Goal: Task Accomplishment & Management: Manage account settings

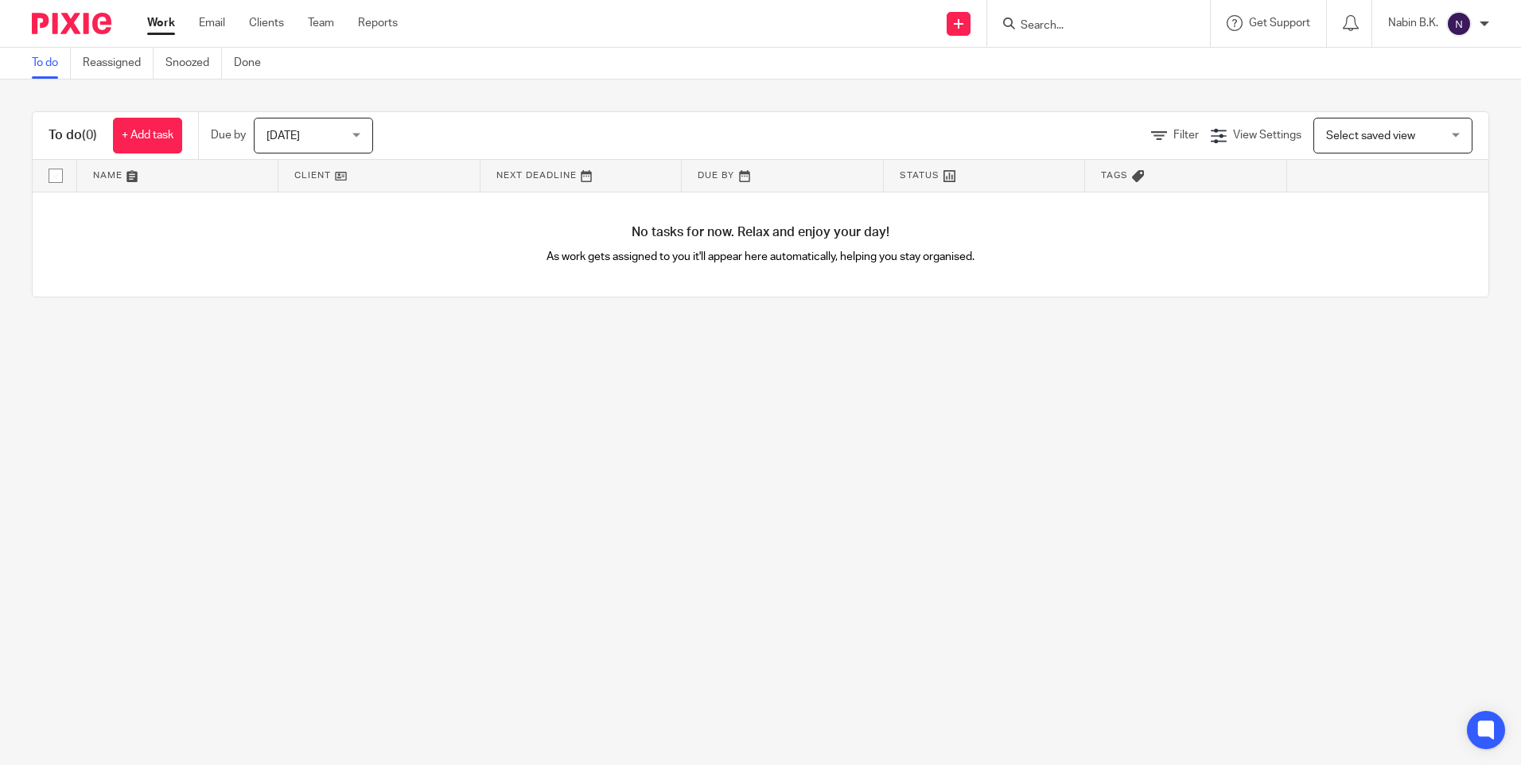
click at [1098, 29] on input "Search" at bounding box center [1090, 26] width 143 height 14
paste input "Crosseco Corporate Limited"
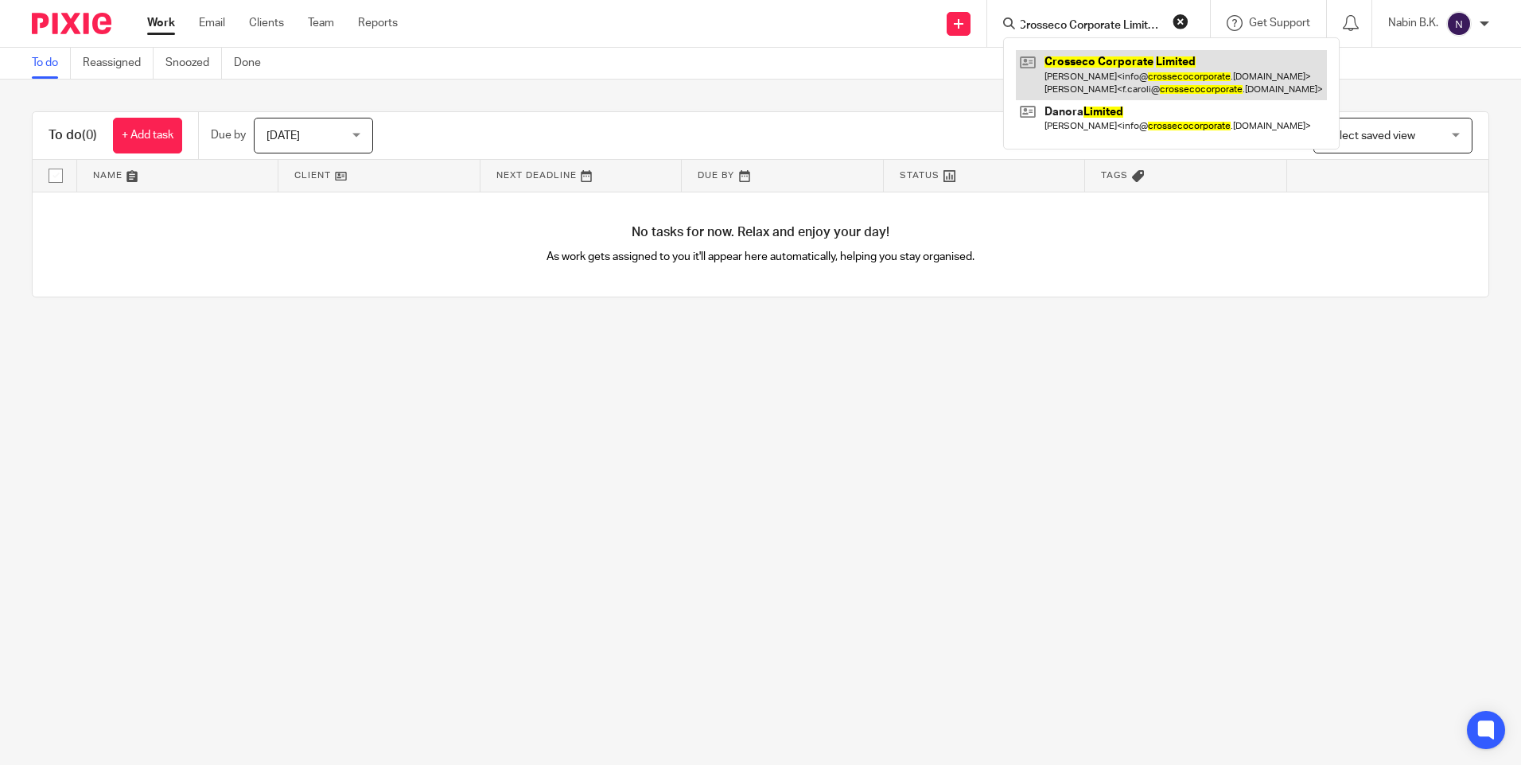
type input "Crosseco Corporate Limited"
click at [1086, 62] on link at bounding box center [1171, 74] width 311 height 49
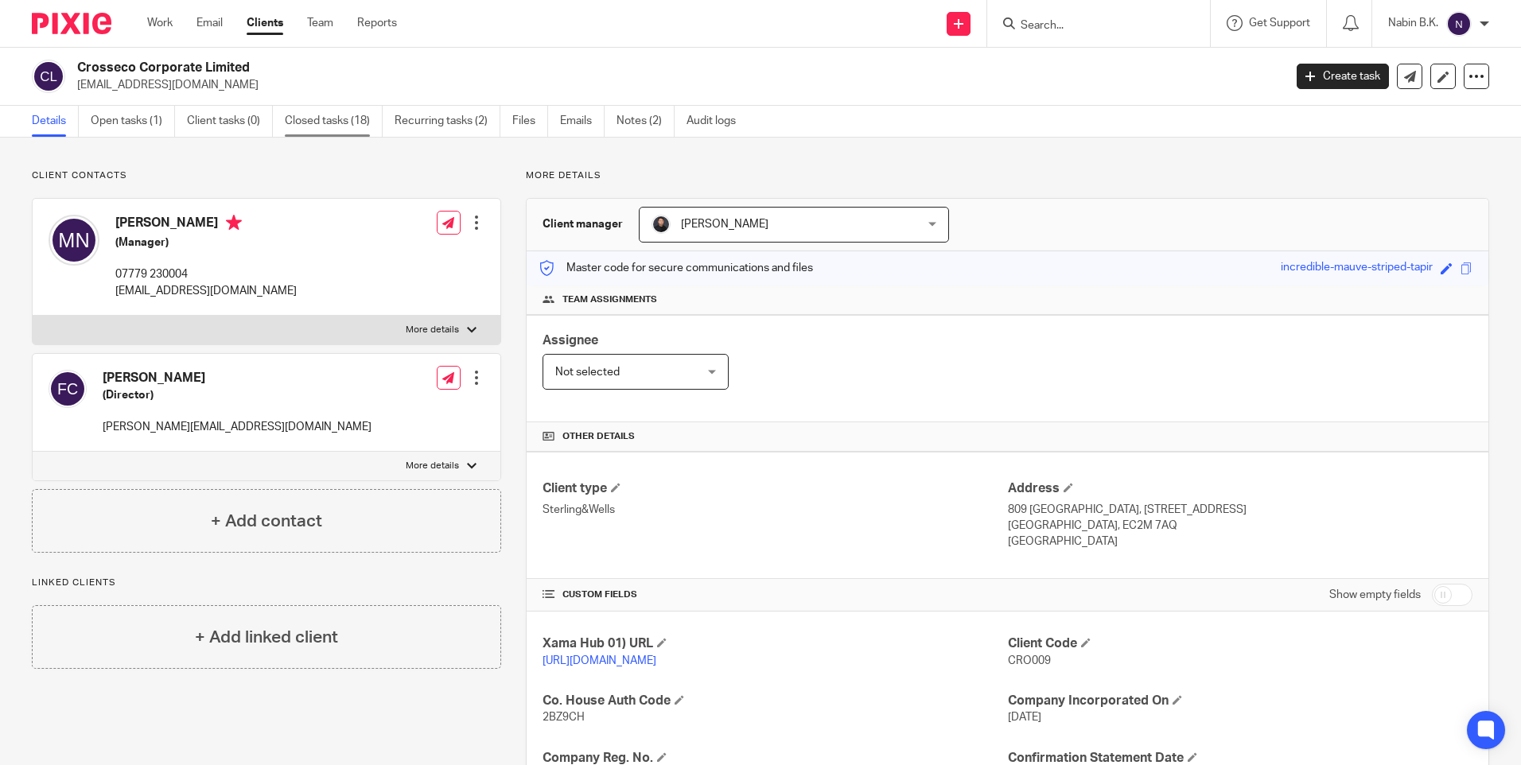
click at [332, 123] on link "Closed tasks (18)" at bounding box center [334, 121] width 98 height 31
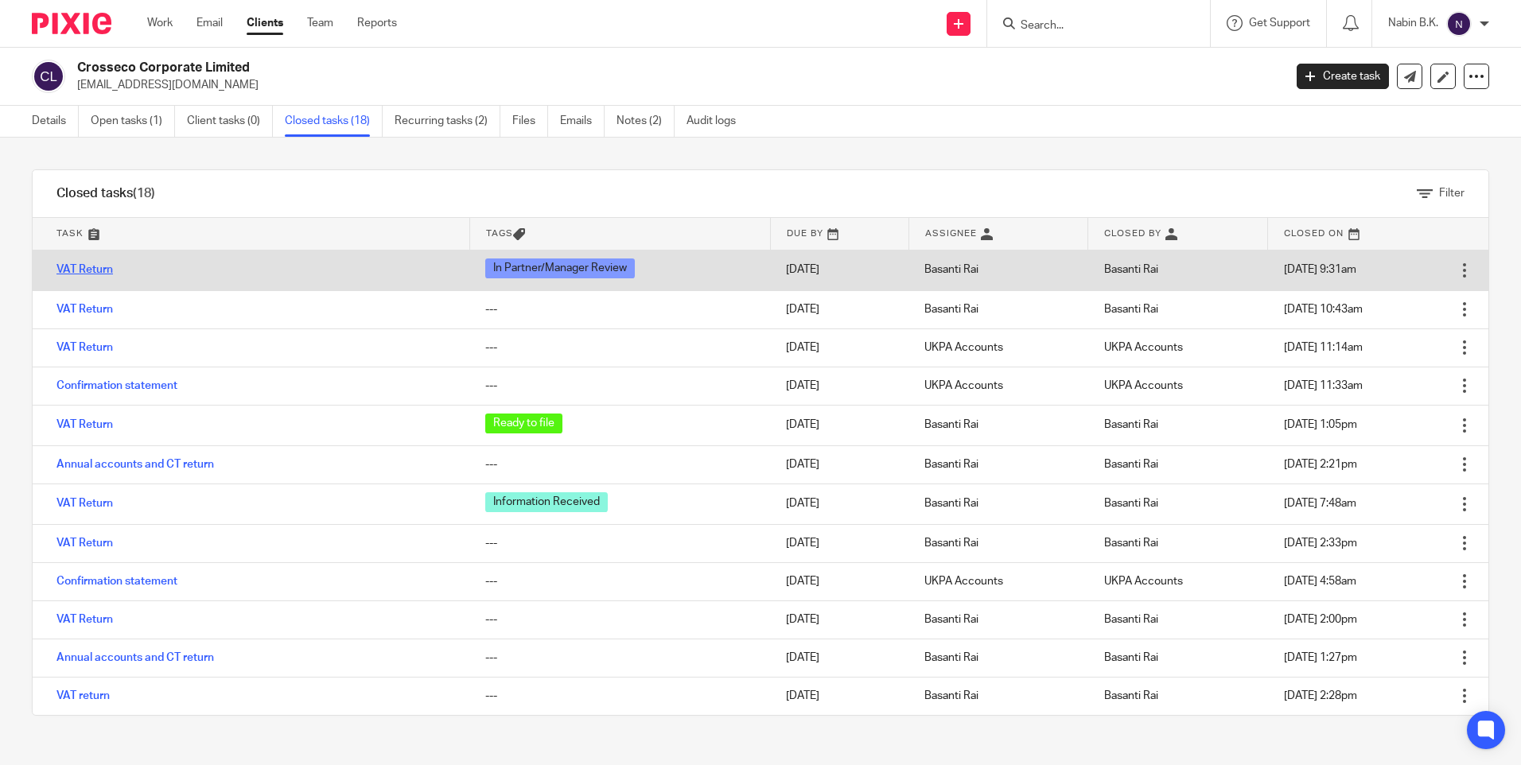
click at [104, 270] on link "VAT Return" at bounding box center [84, 269] width 56 height 11
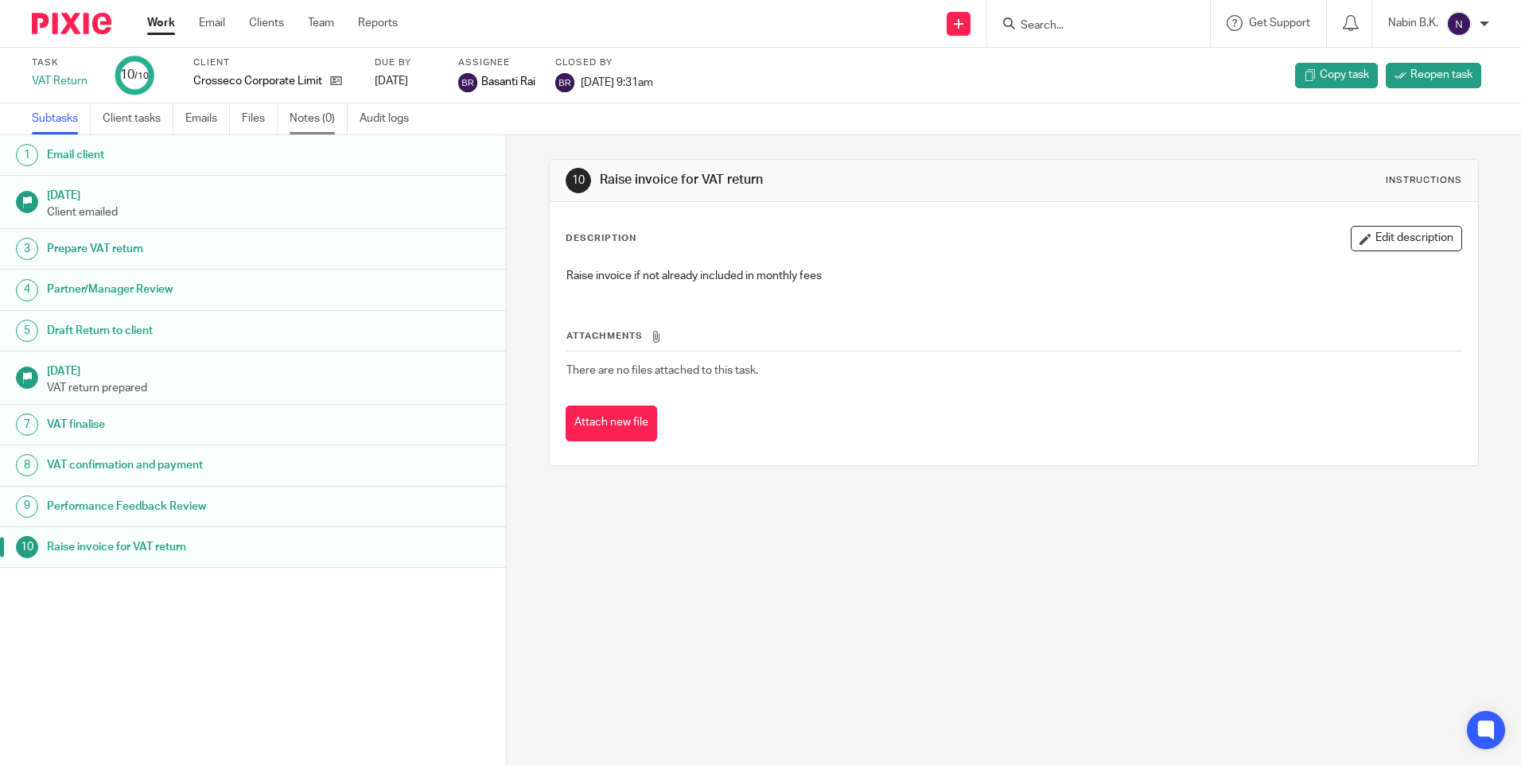
click at [301, 113] on link "Notes (0)" at bounding box center [319, 118] width 58 height 31
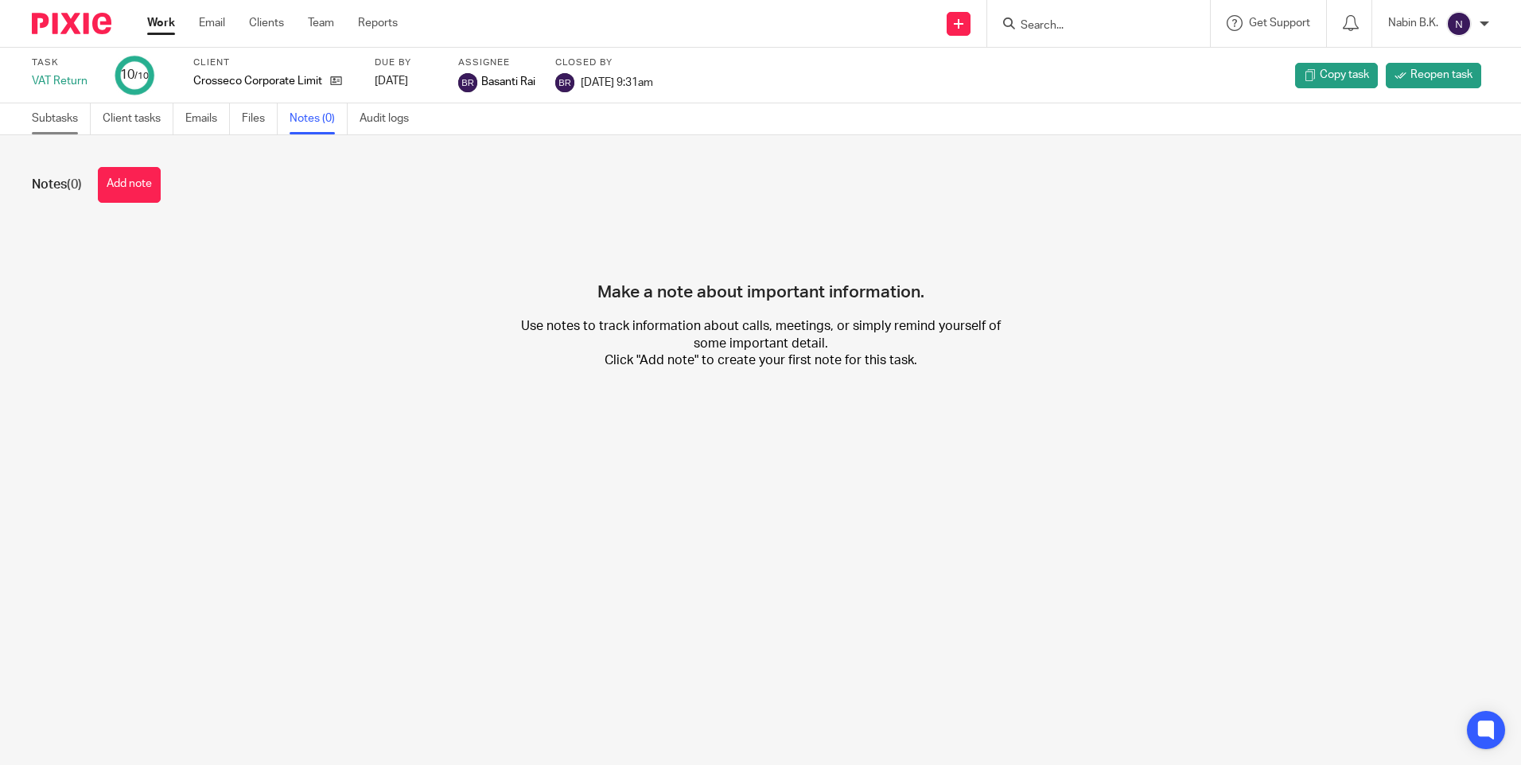
click at [52, 118] on link "Subtasks" at bounding box center [61, 118] width 59 height 31
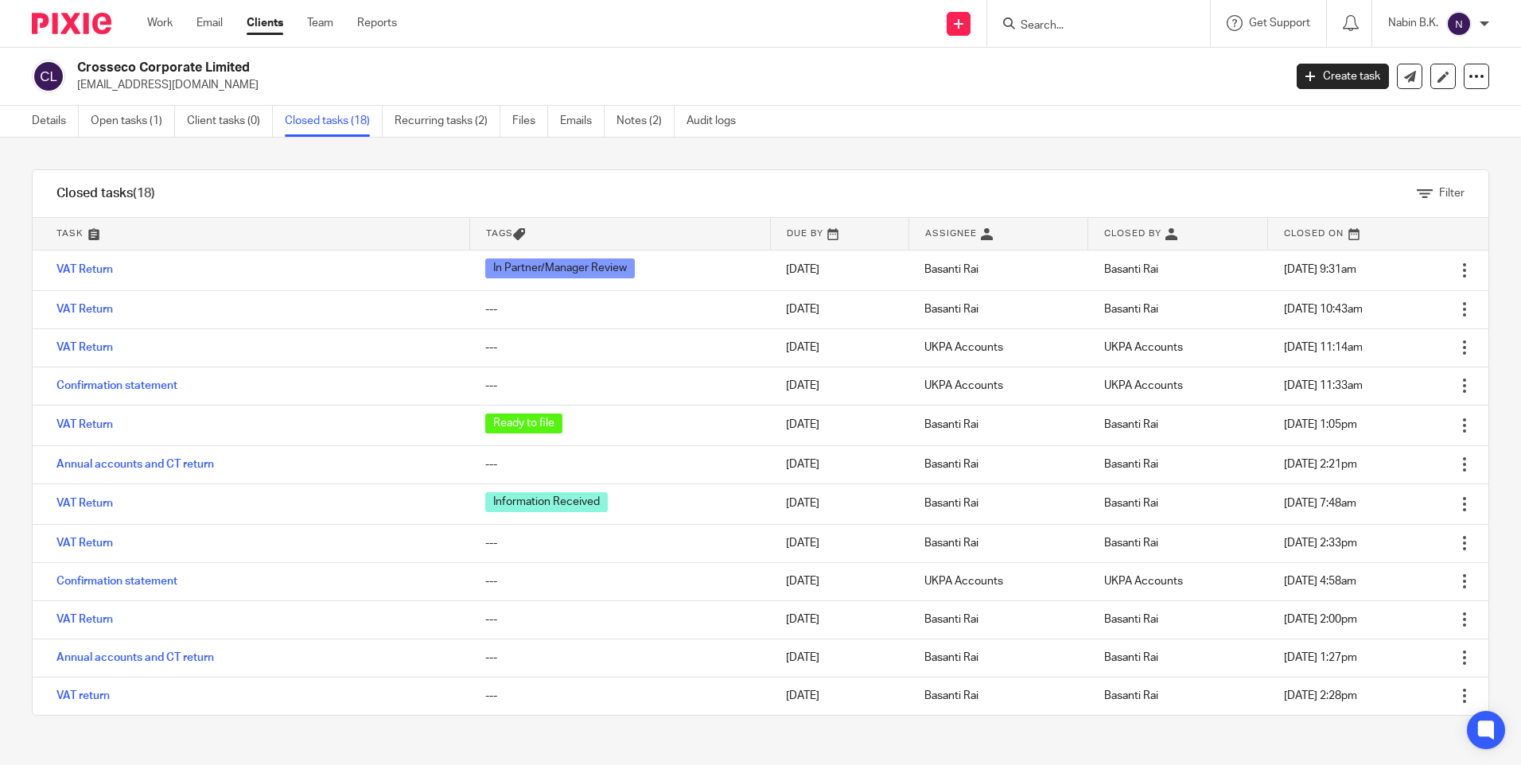
click at [1119, 21] on input "Search" at bounding box center [1090, 26] width 143 height 14
paste input "Cubitt Homes Limited"
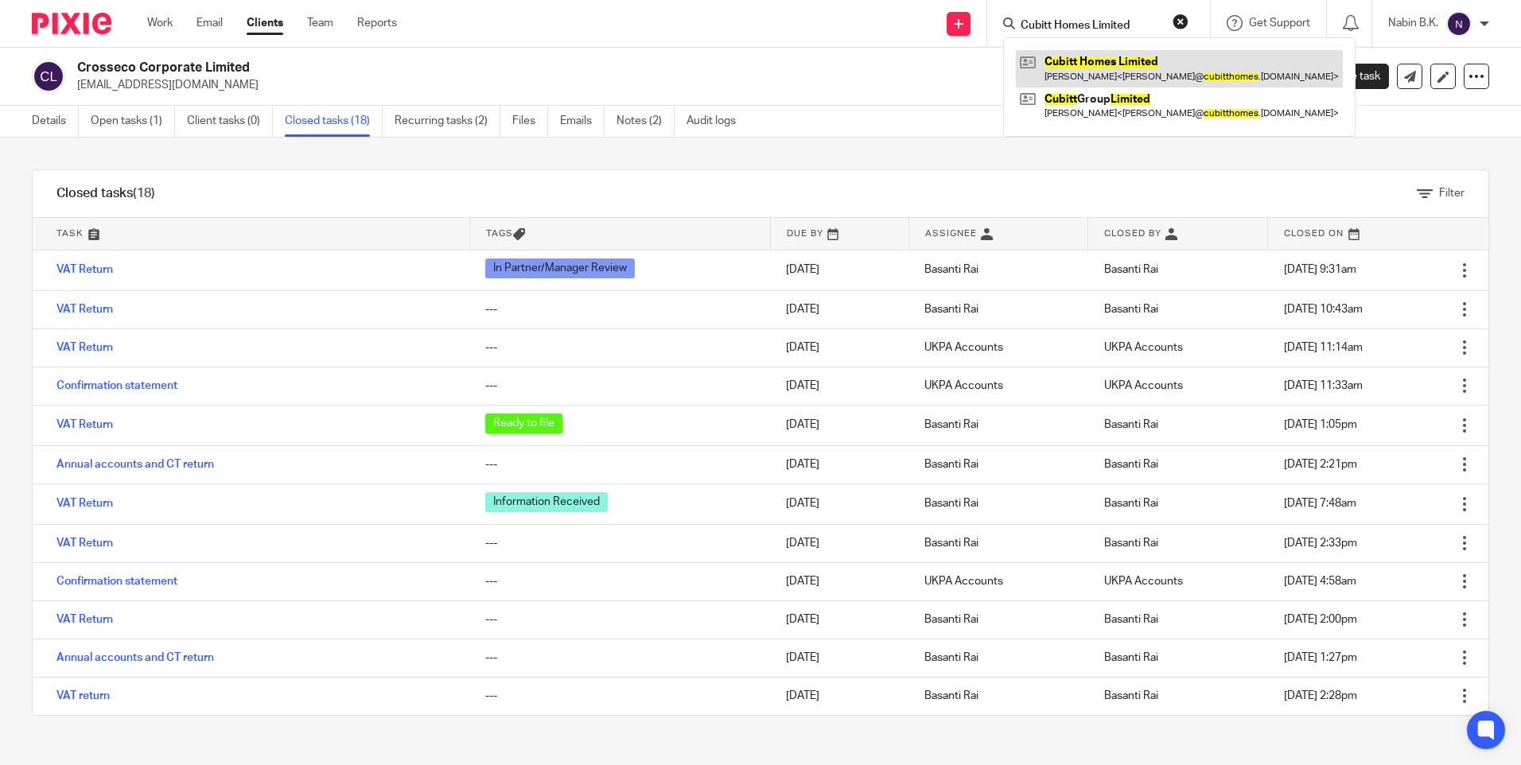
type input "Cubitt Homes Limited"
click at [1109, 60] on link at bounding box center [1179, 68] width 327 height 37
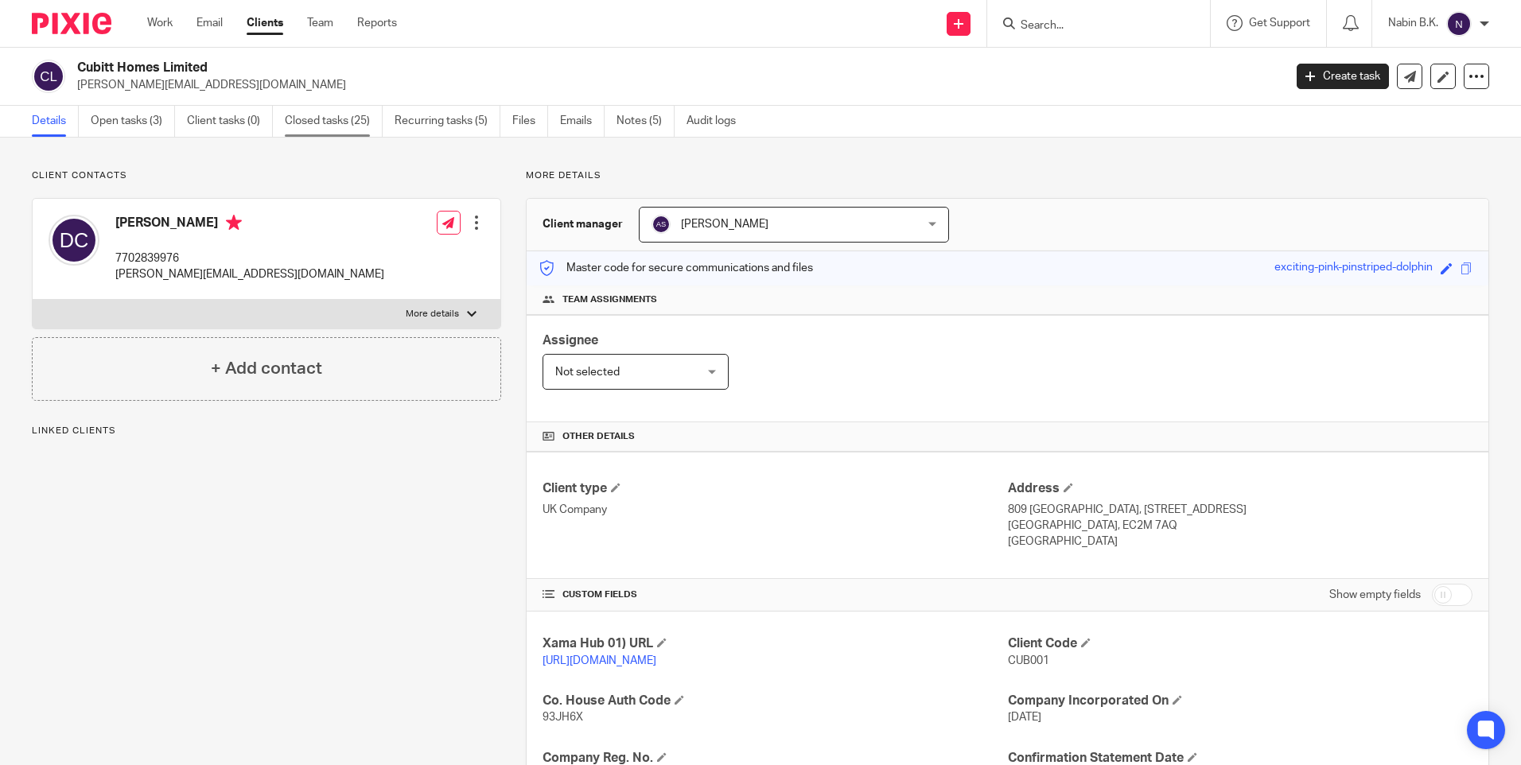
click at [342, 116] on link "Closed tasks (25)" at bounding box center [334, 121] width 98 height 31
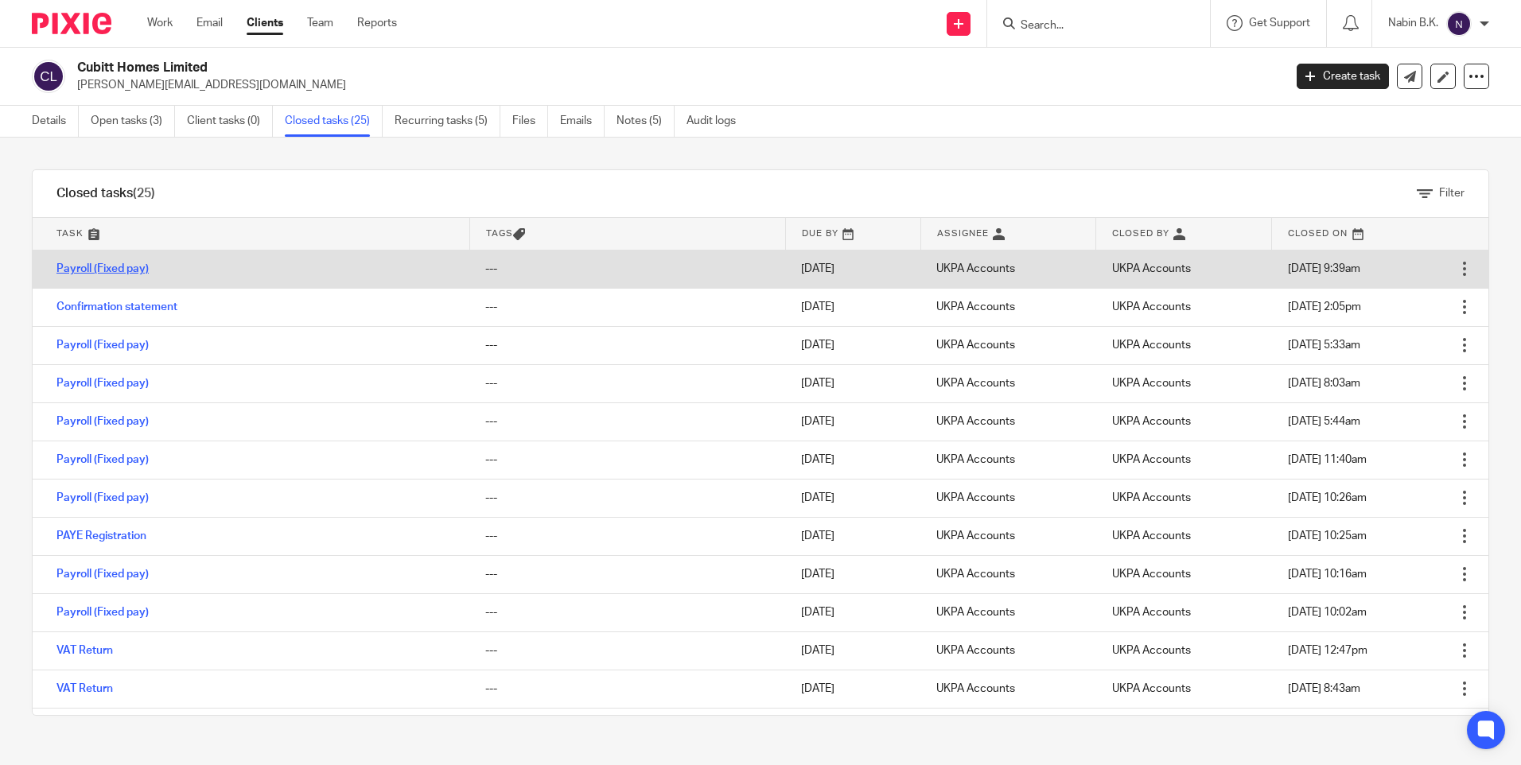
click at [97, 268] on link "Payroll (Fixed pay)" at bounding box center [102, 268] width 92 height 11
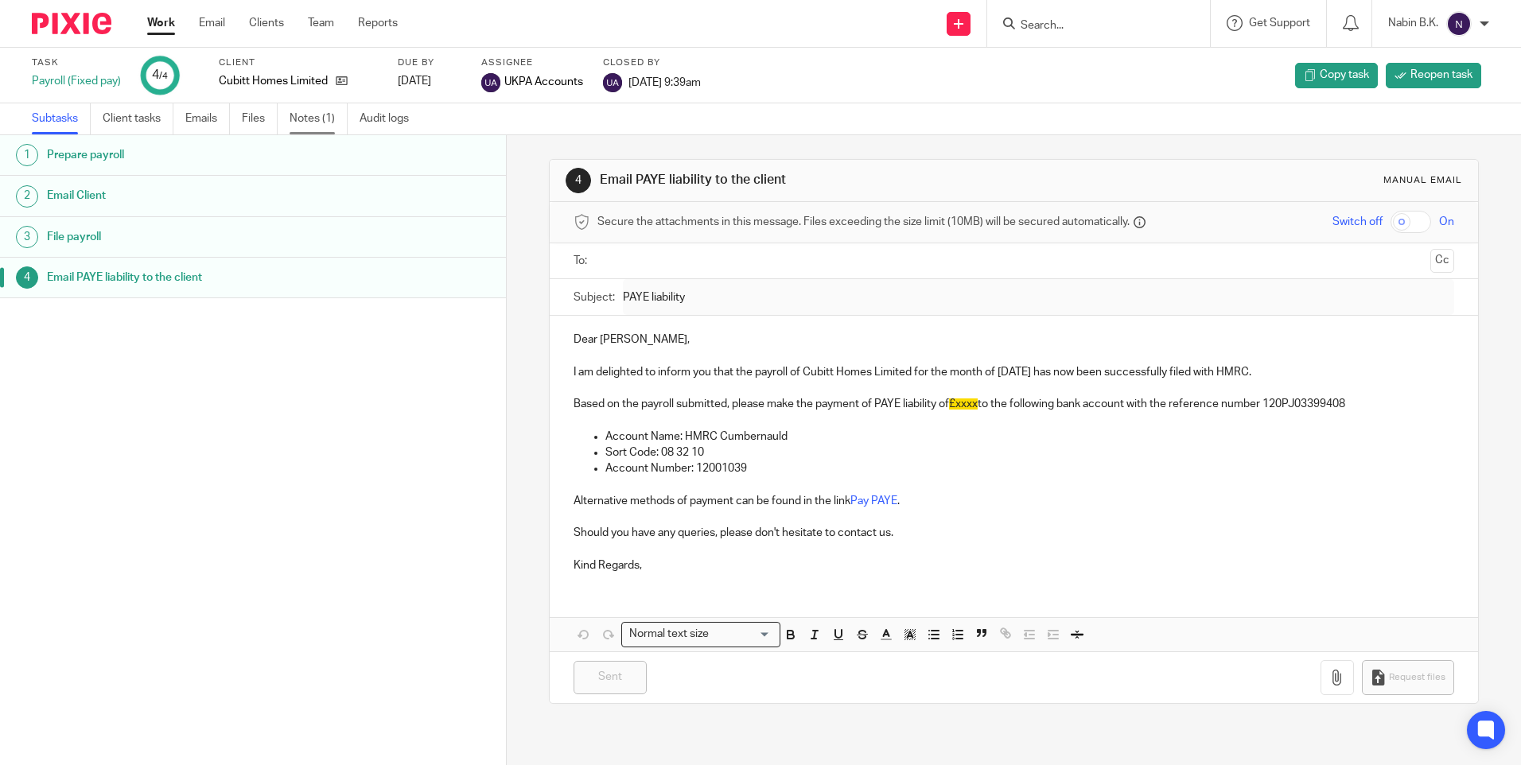
click at [312, 112] on link "Notes (1)" at bounding box center [319, 118] width 58 height 31
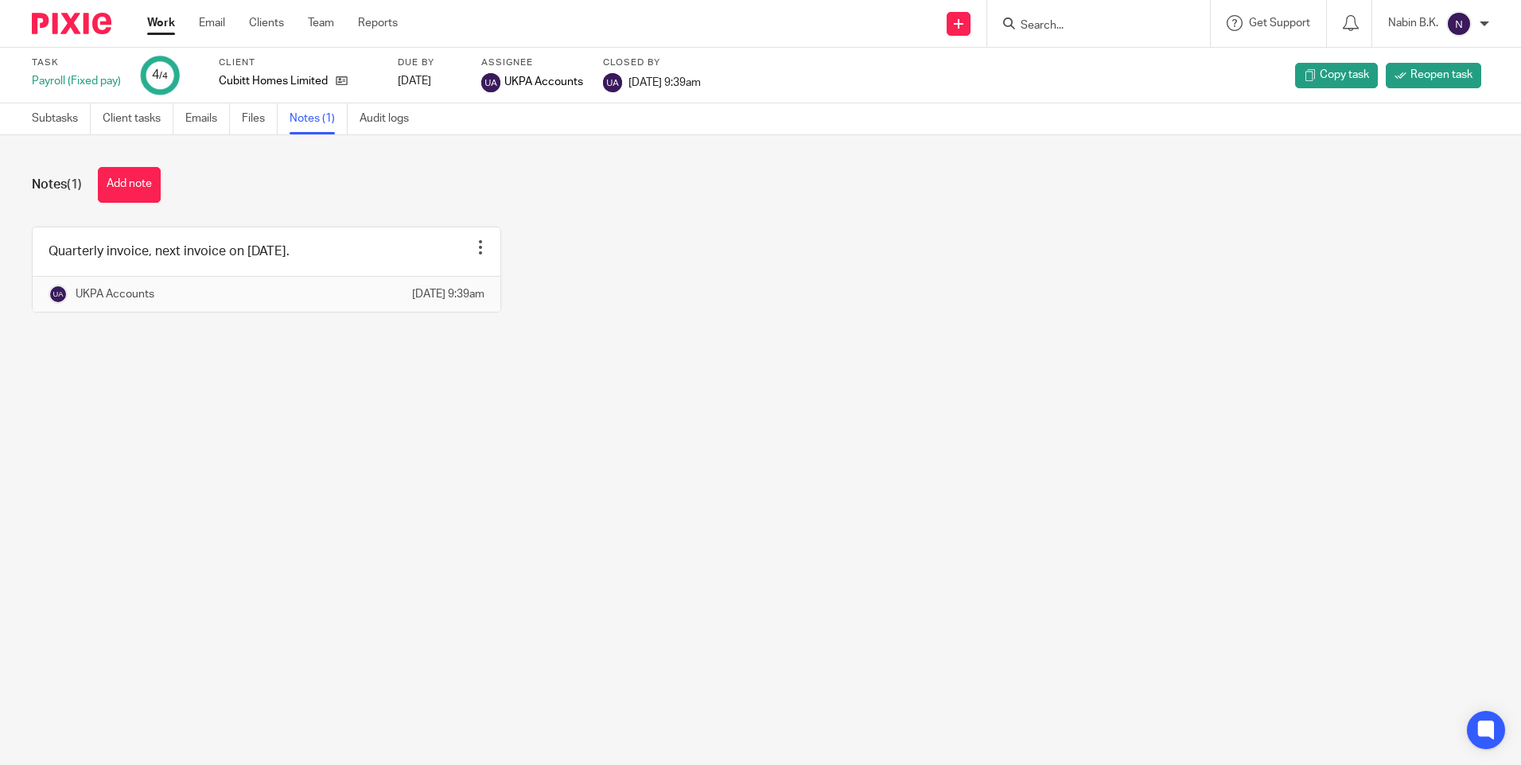
click at [1107, 23] on input "Search" at bounding box center [1090, 26] width 143 height 14
paste input "Ldn Express Uk Ltd"
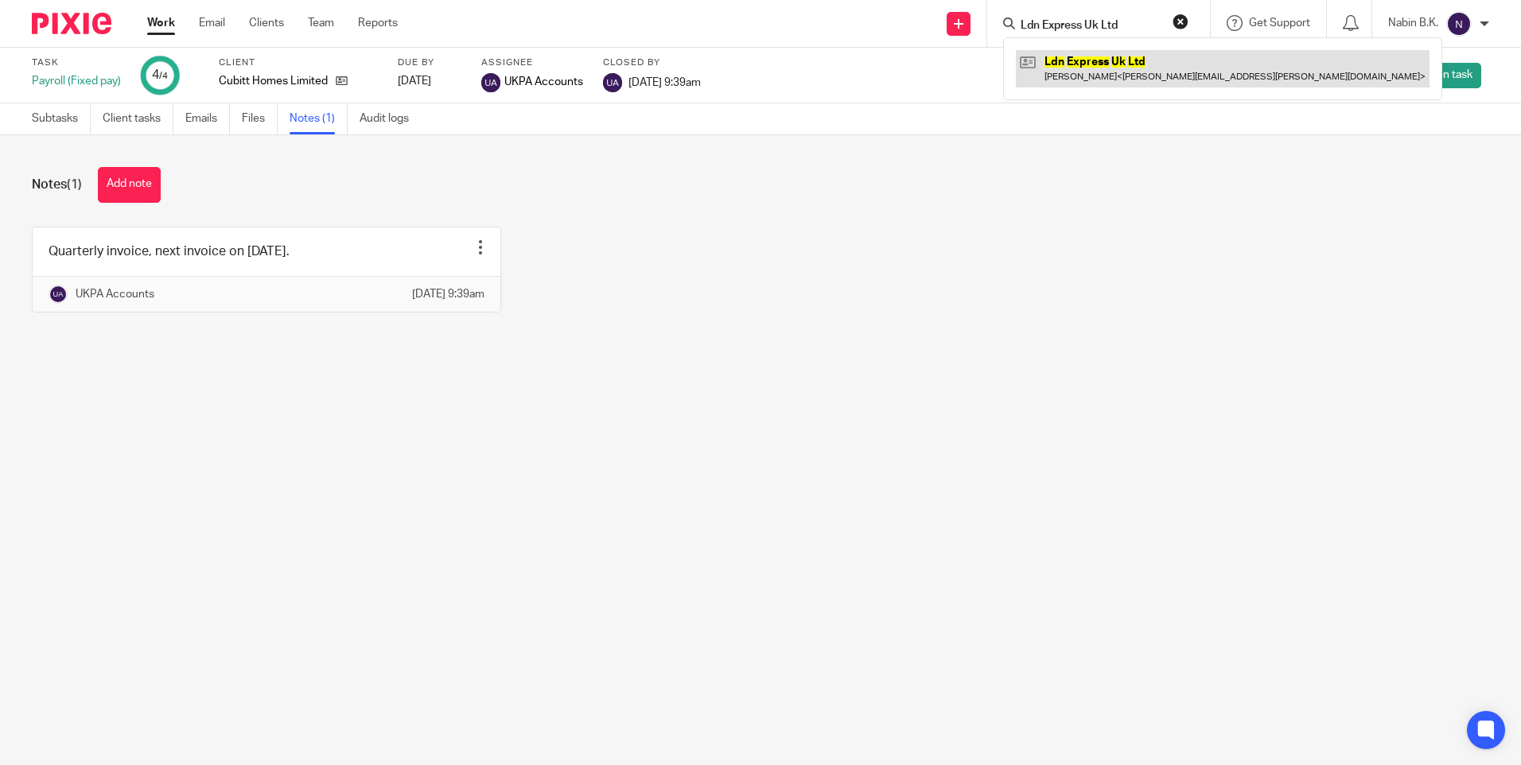
type input "Ldn Express Uk Ltd"
click at [1092, 66] on link at bounding box center [1223, 68] width 414 height 37
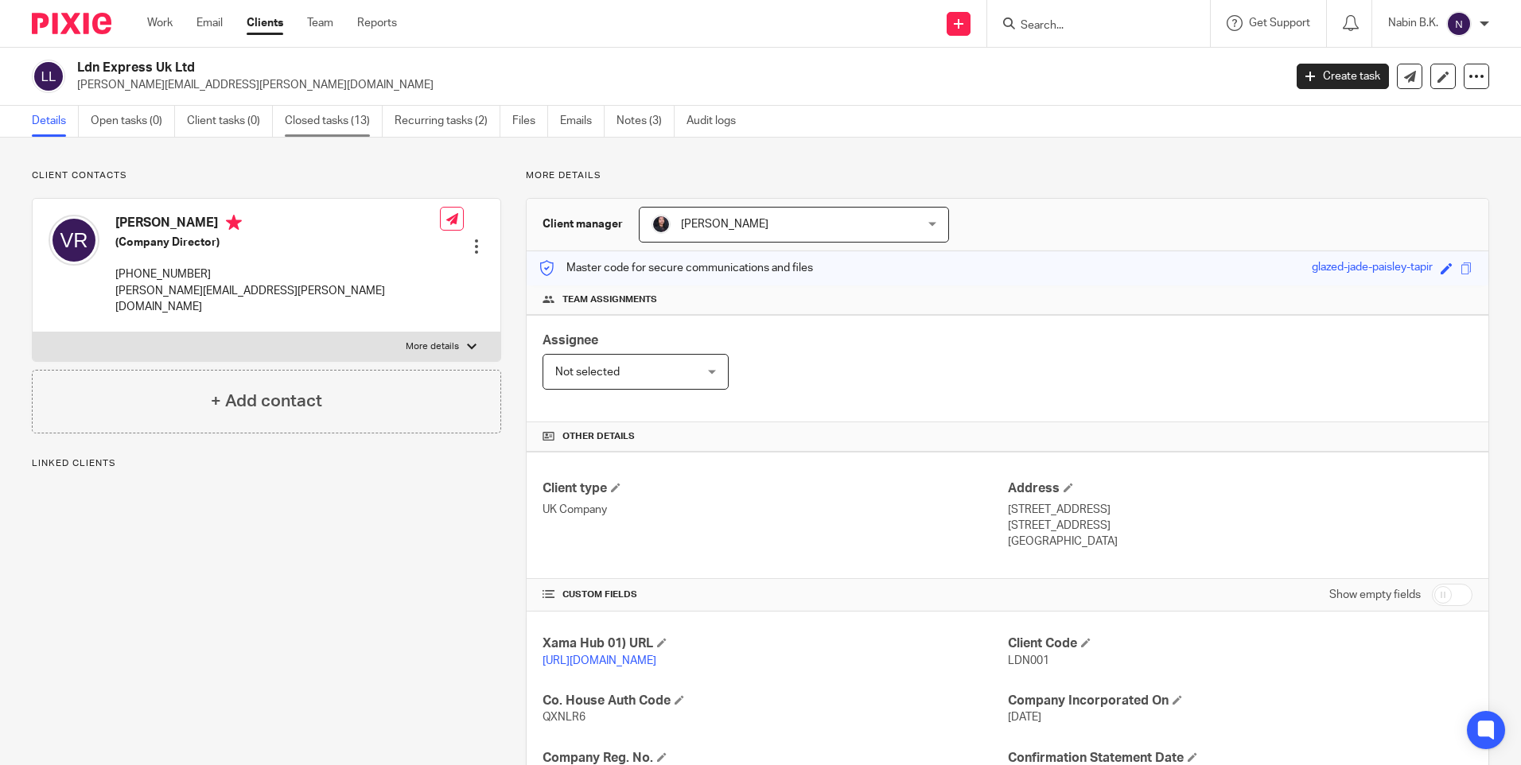
click at [327, 117] on link "Closed tasks (13)" at bounding box center [334, 121] width 98 height 31
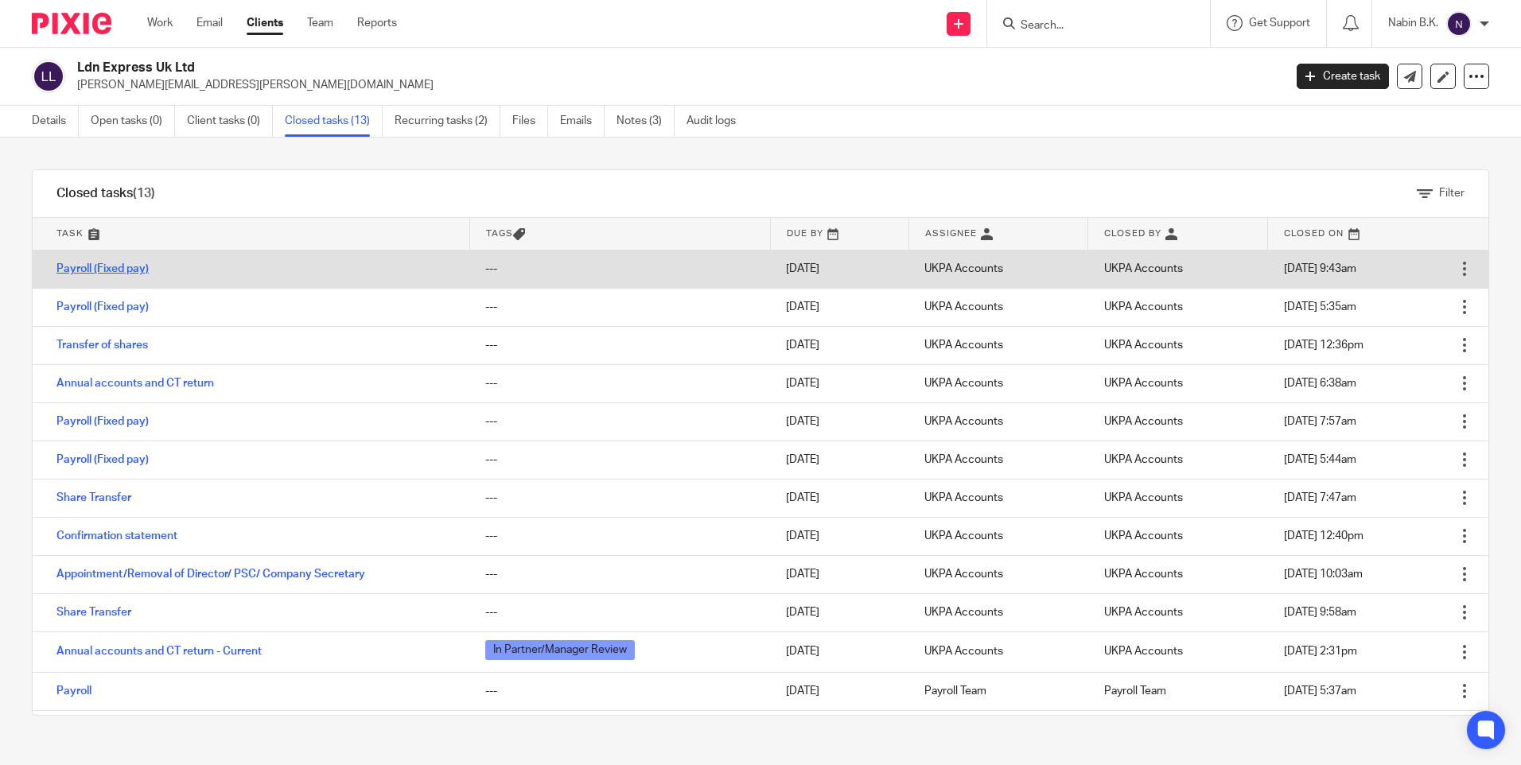
click at [142, 269] on link "Payroll (Fixed pay)" at bounding box center [102, 268] width 92 height 11
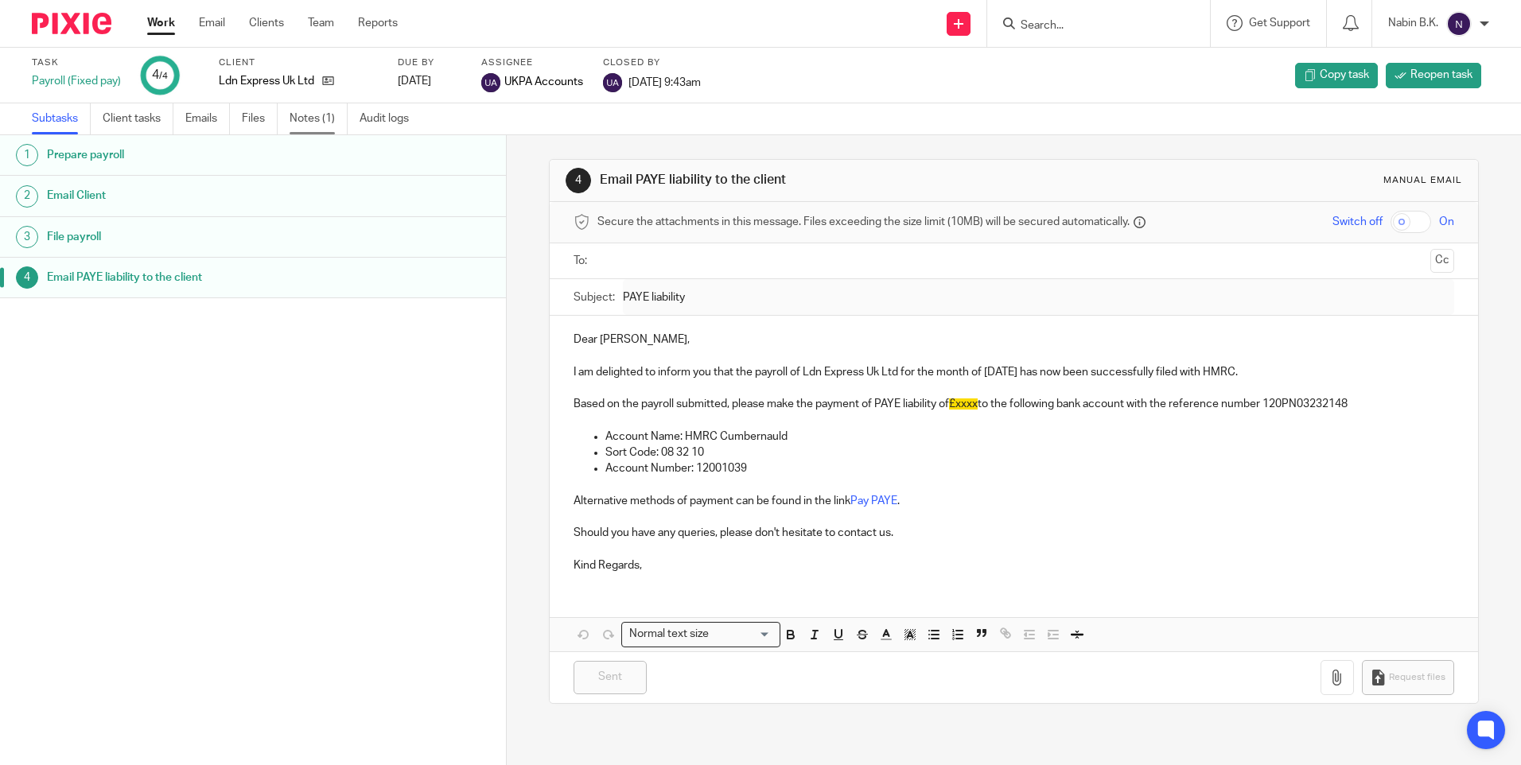
click at [307, 113] on link "Notes (1)" at bounding box center [319, 118] width 58 height 31
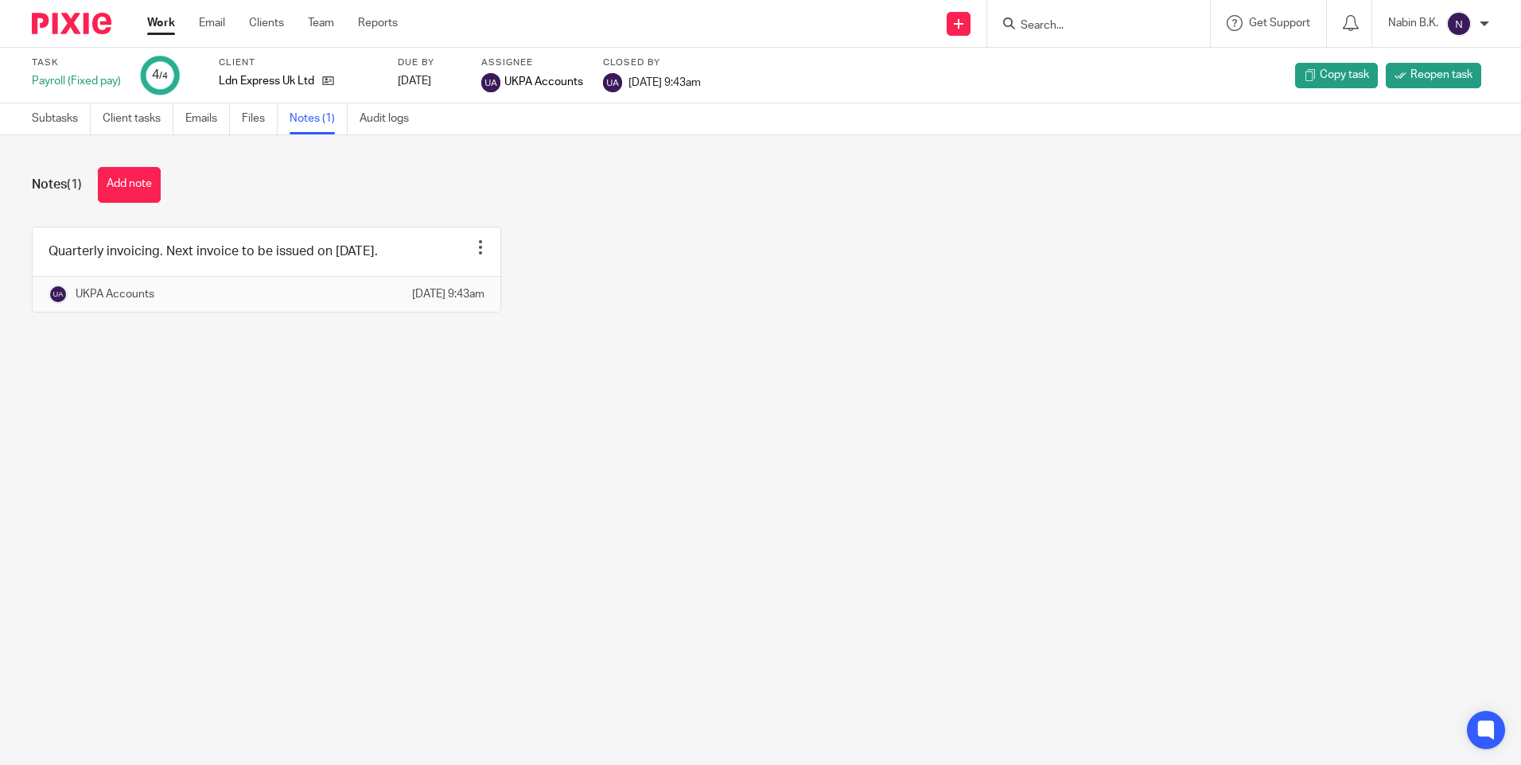
click at [1113, 21] on input "Search" at bounding box center [1090, 26] width 143 height 14
paste input "Nexa Capital Odiham Limited"
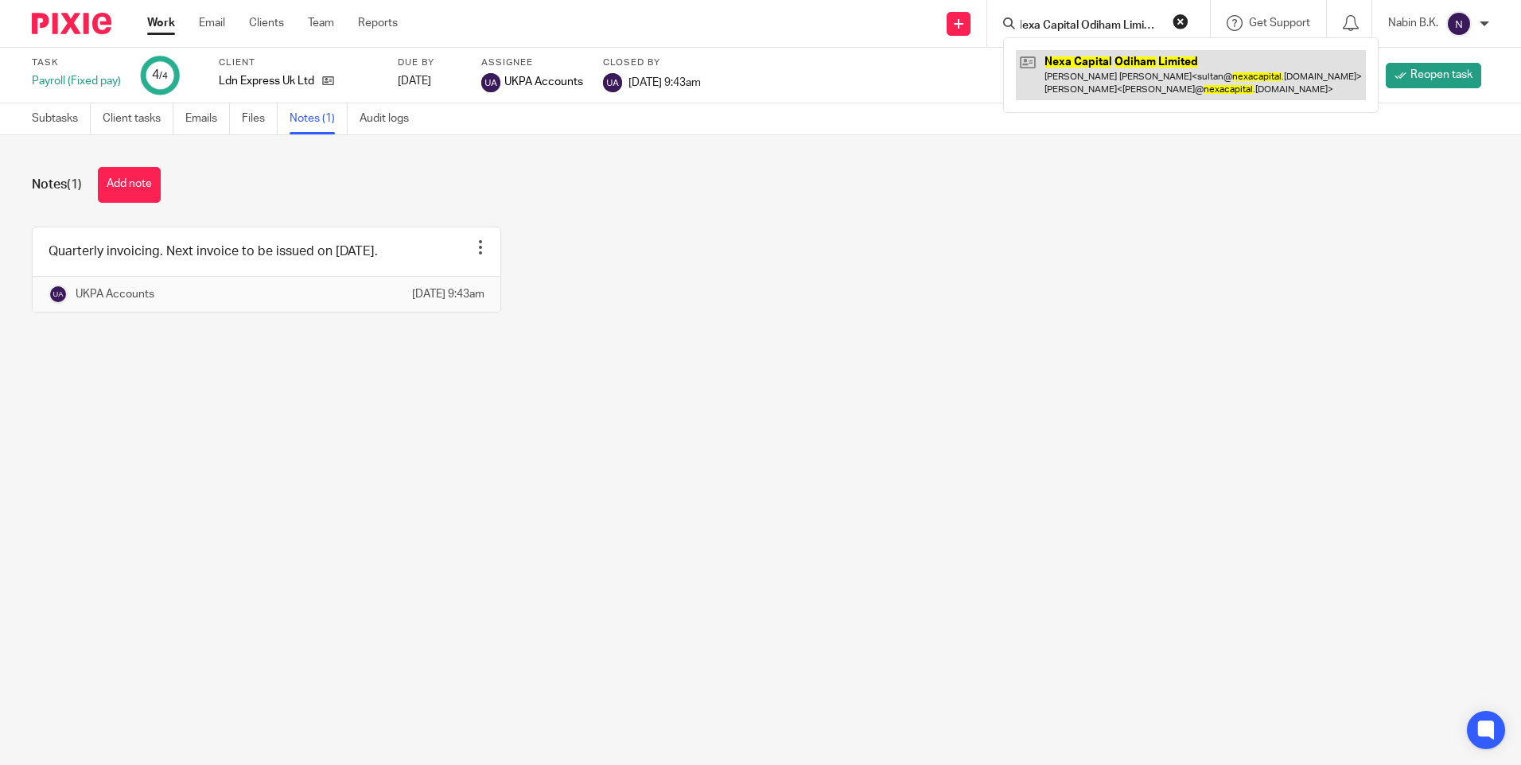
type input "Nexa Capital Odiham Limited"
click at [1081, 57] on link at bounding box center [1191, 74] width 350 height 49
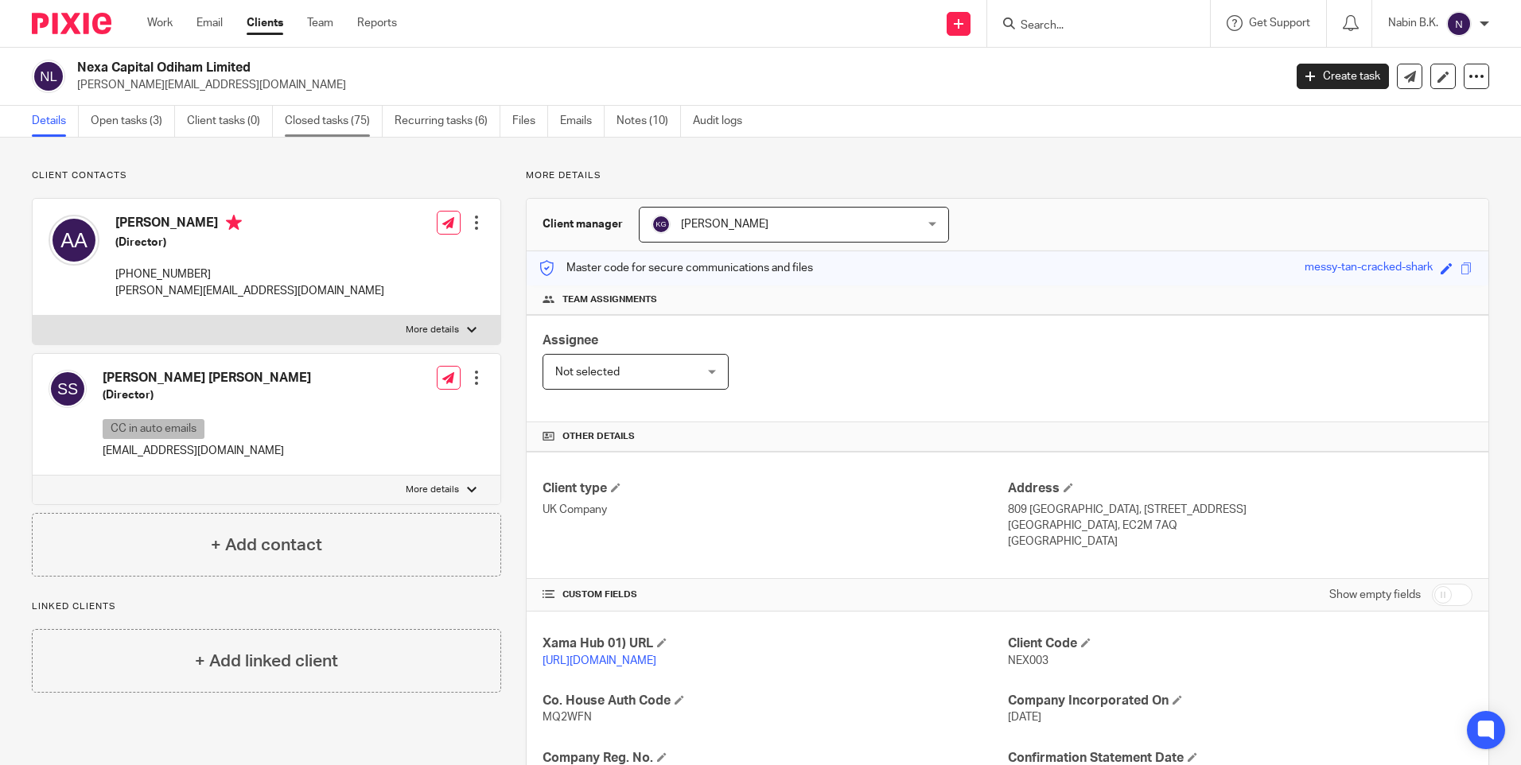
click at [348, 122] on link "Closed tasks (75)" at bounding box center [334, 121] width 98 height 31
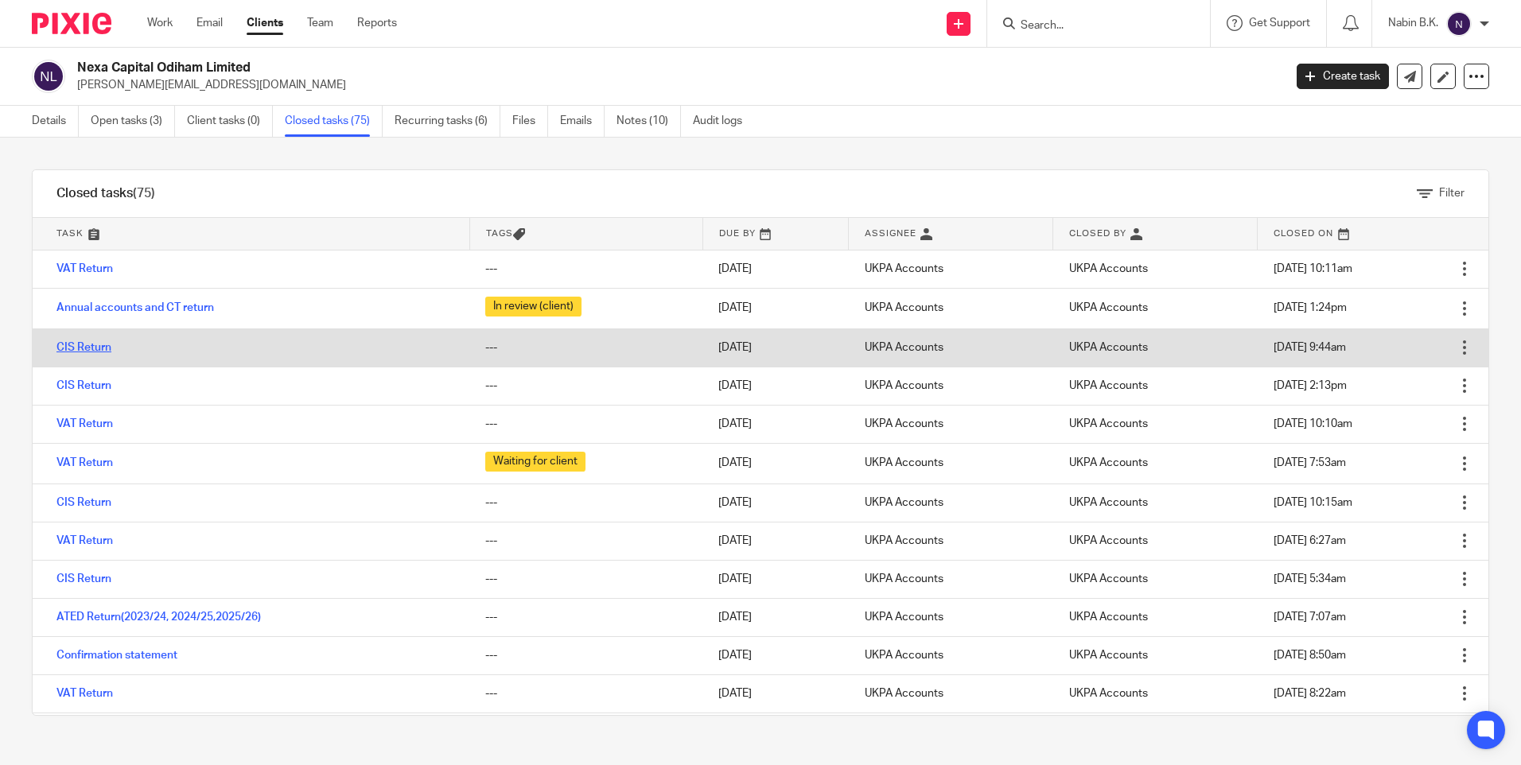
click at [91, 347] on link "CIS Return" at bounding box center [83, 347] width 55 height 11
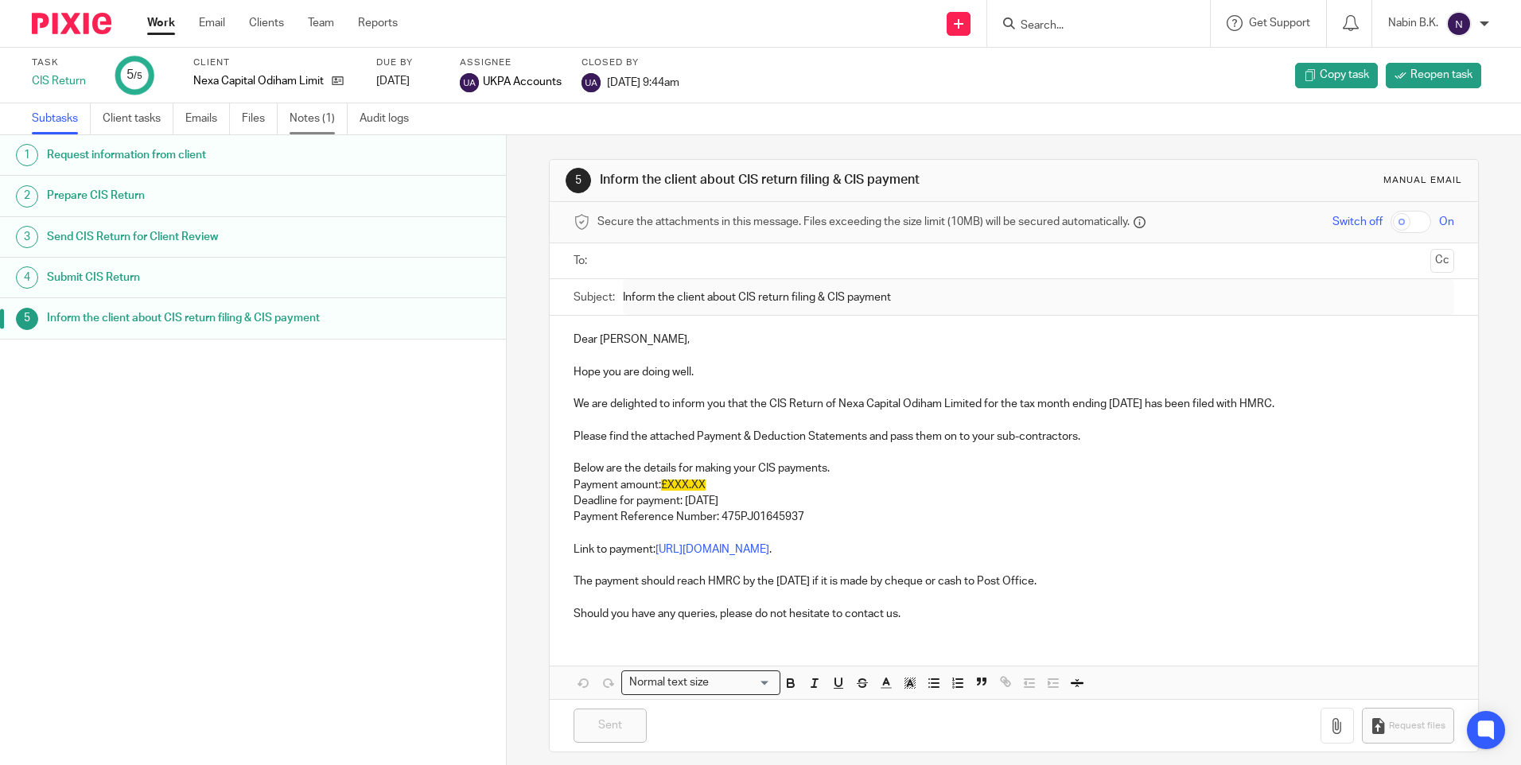
click at [309, 114] on link "Notes (1)" at bounding box center [319, 118] width 58 height 31
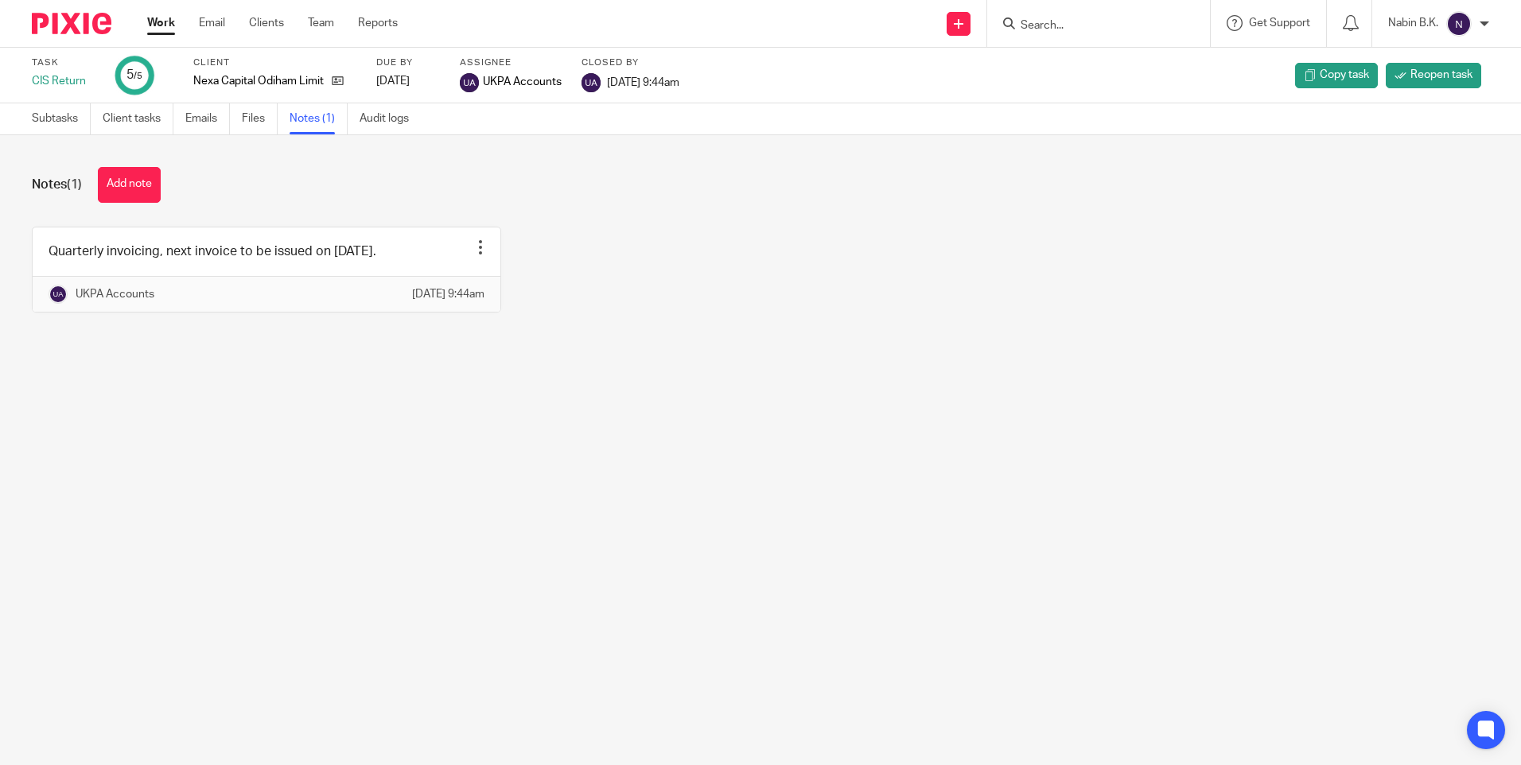
click at [1031, 25] on input "Search" at bounding box center [1090, 26] width 143 height 14
paste input "Uk Property Accountants Ltd"
type input "Uk Property Accountants Ltd"
click at [1079, 67] on link at bounding box center [1114, 62] width 197 height 24
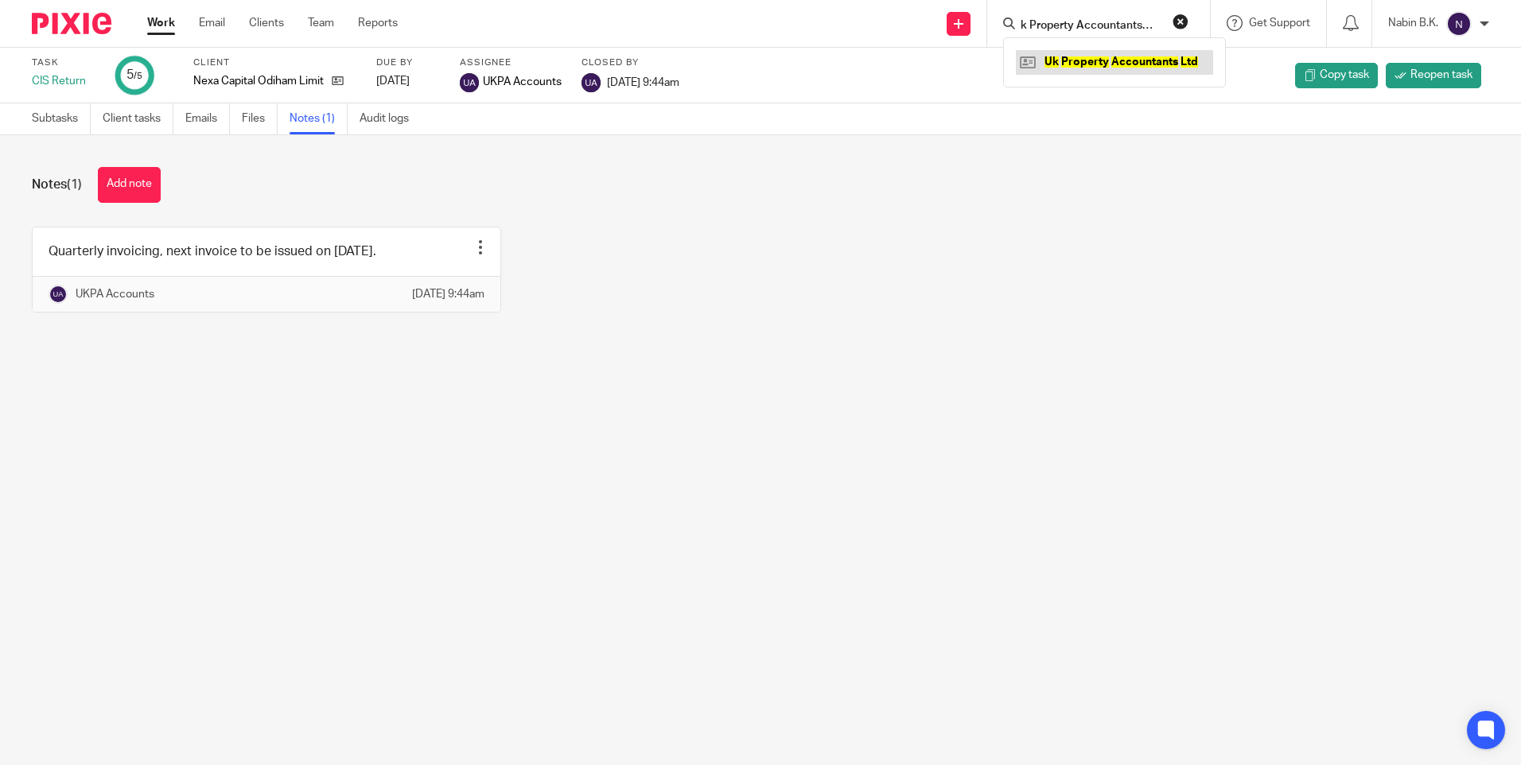
scroll to position [0, 0]
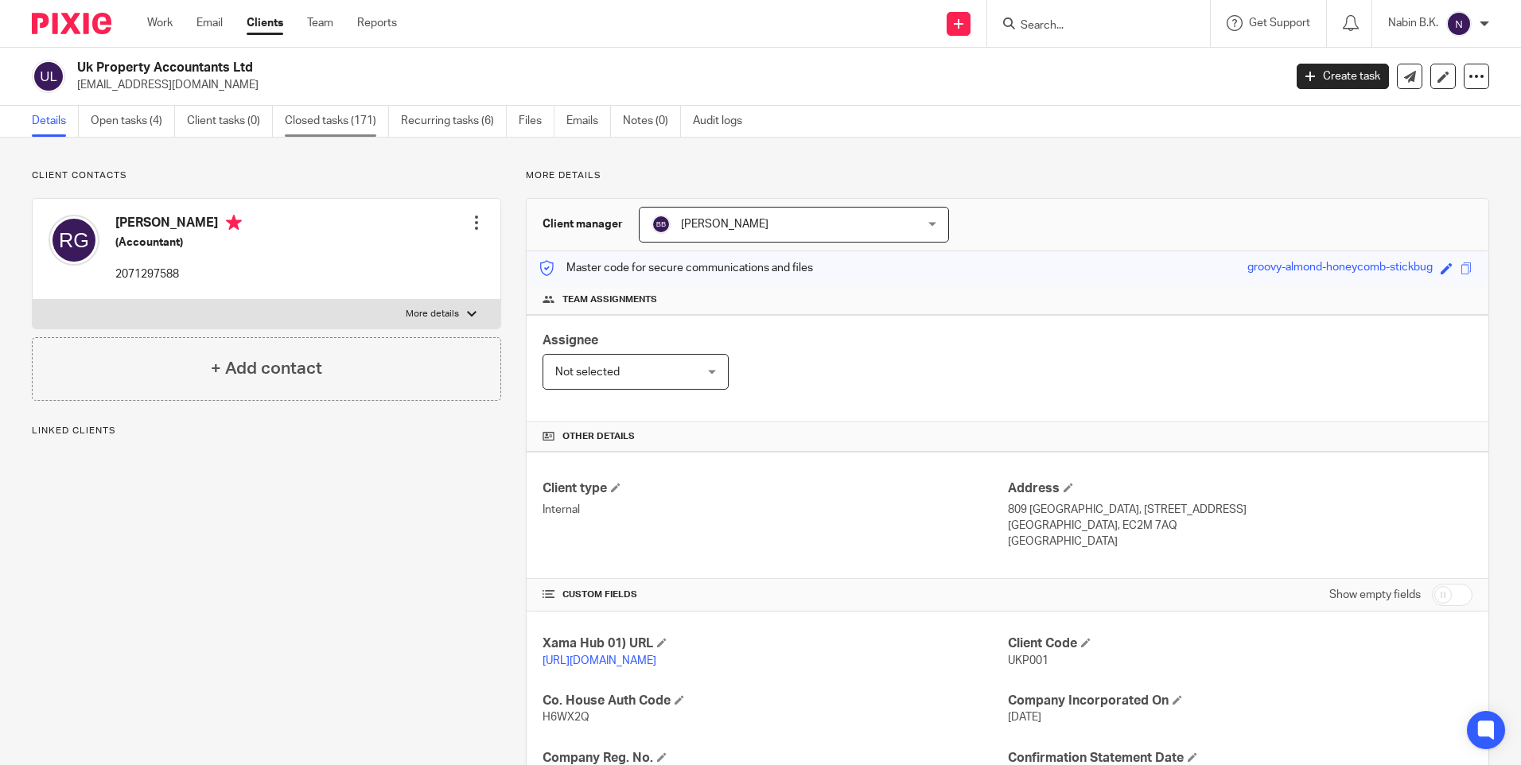
click at [341, 108] on link "Closed tasks (171)" at bounding box center [337, 121] width 104 height 31
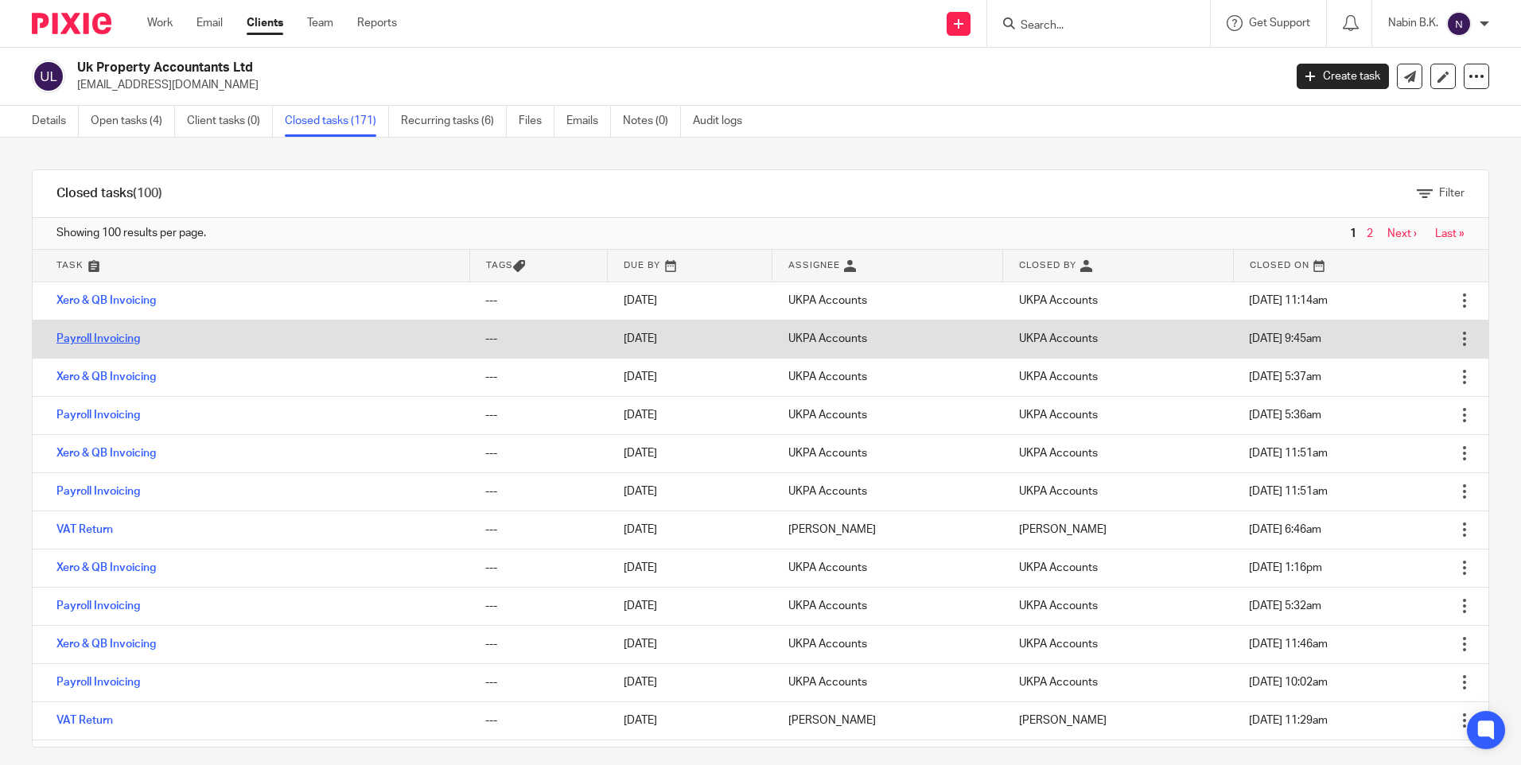
click at [124, 339] on link "Payroll Invoicing" at bounding box center [98, 338] width 84 height 11
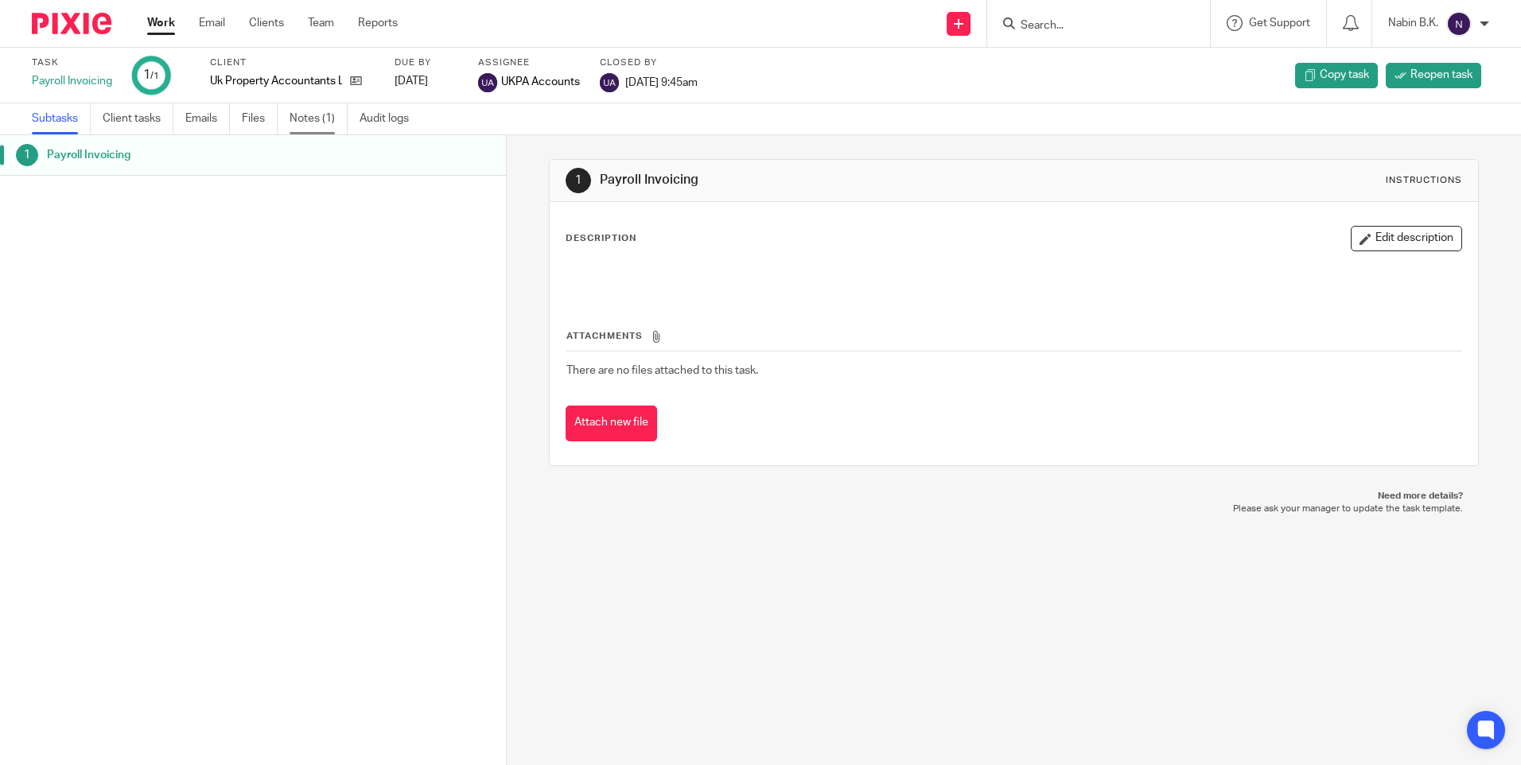
click at [311, 111] on link "Notes (1)" at bounding box center [319, 118] width 58 height 31
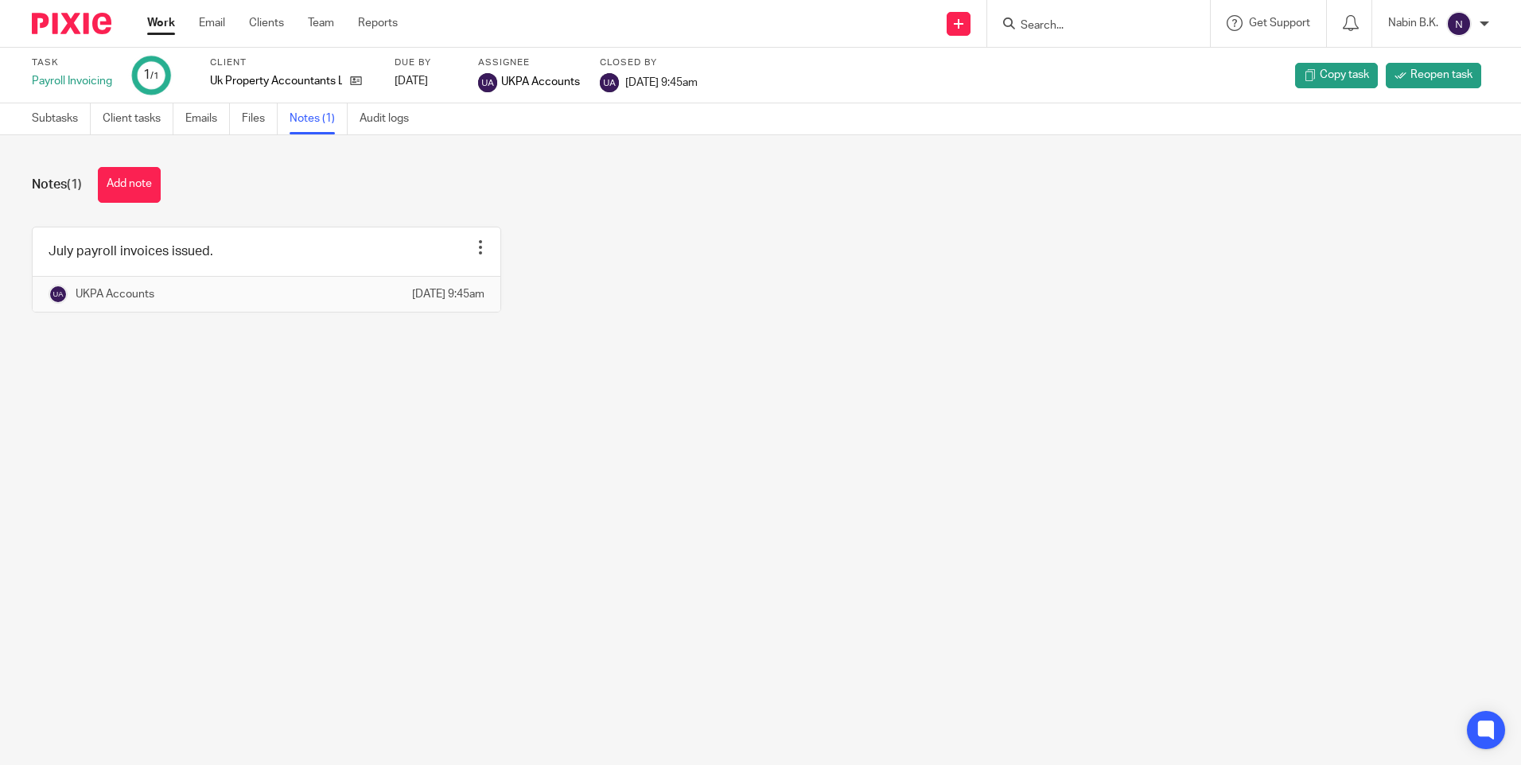
click at [1079, 22] on input "Search" at bounding box center [1090, 26] width 143 height 14
paste input "Kingfisher Lets Limited"
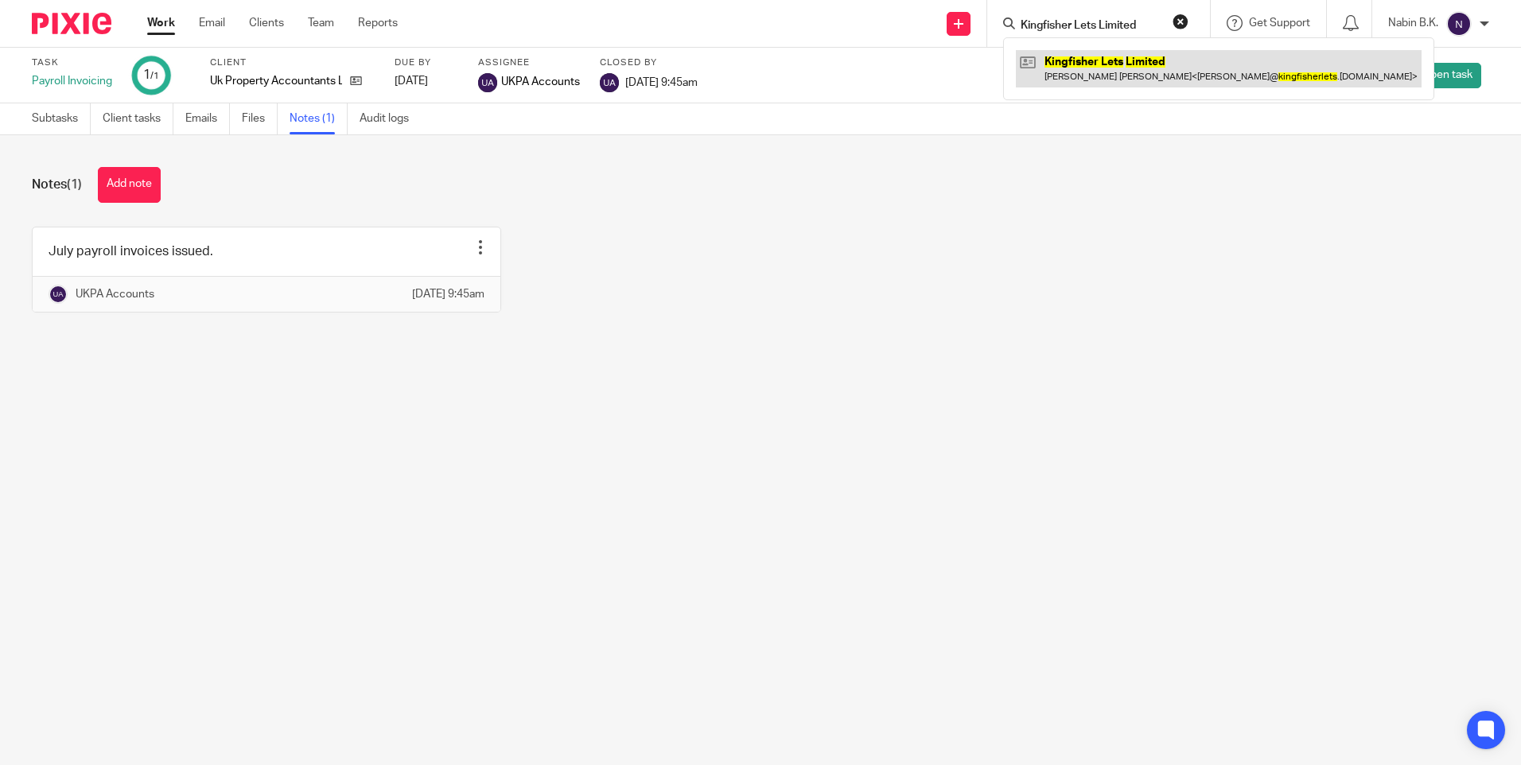
type input "Kingfisher Lets Limited"
click at [1067, 68] on link at bounding box center [1219, 68] width 406 height 37
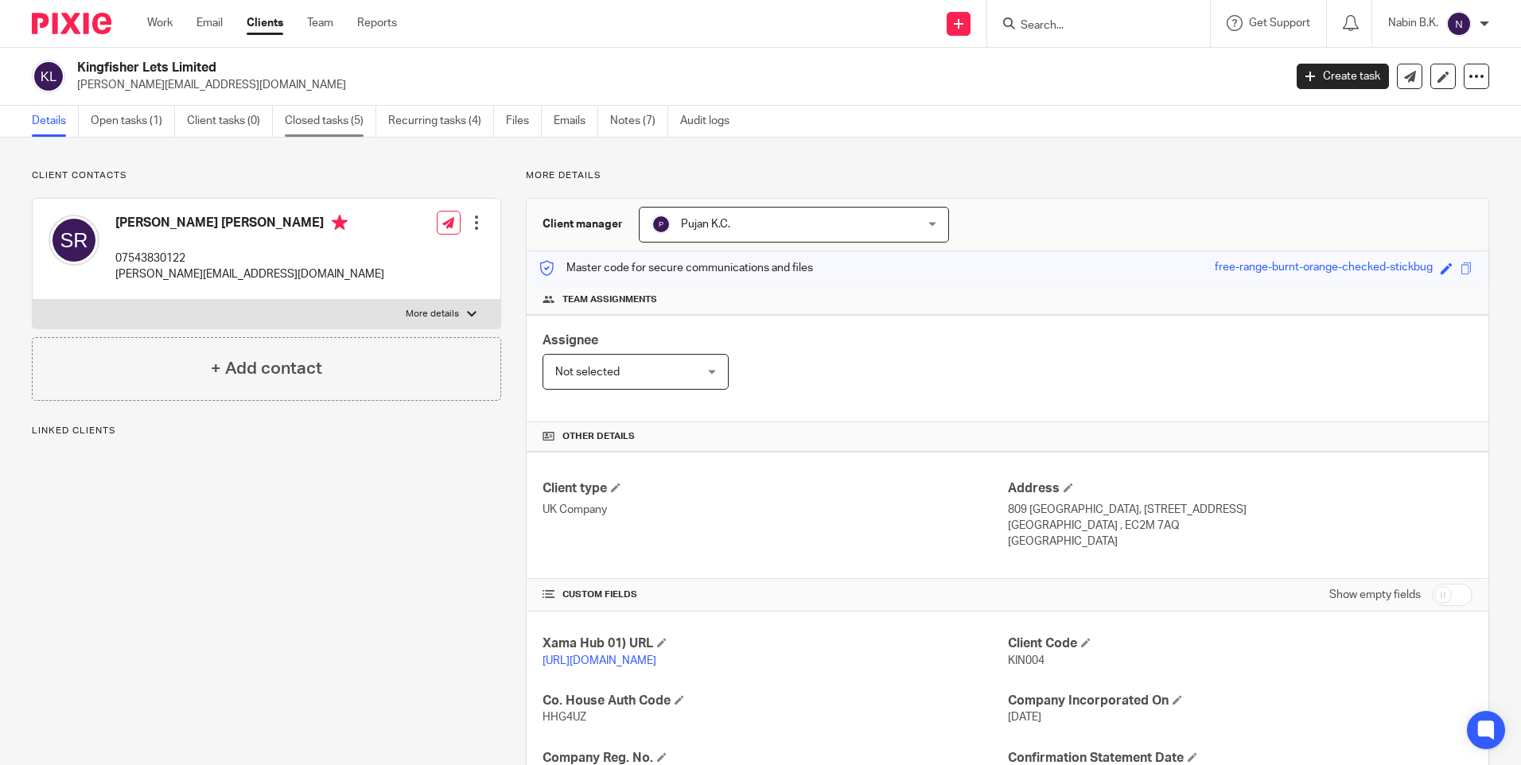
click at [317, 114] on link "Closed tasks (5)" at bounding box center [330, 121] width 91 height 31
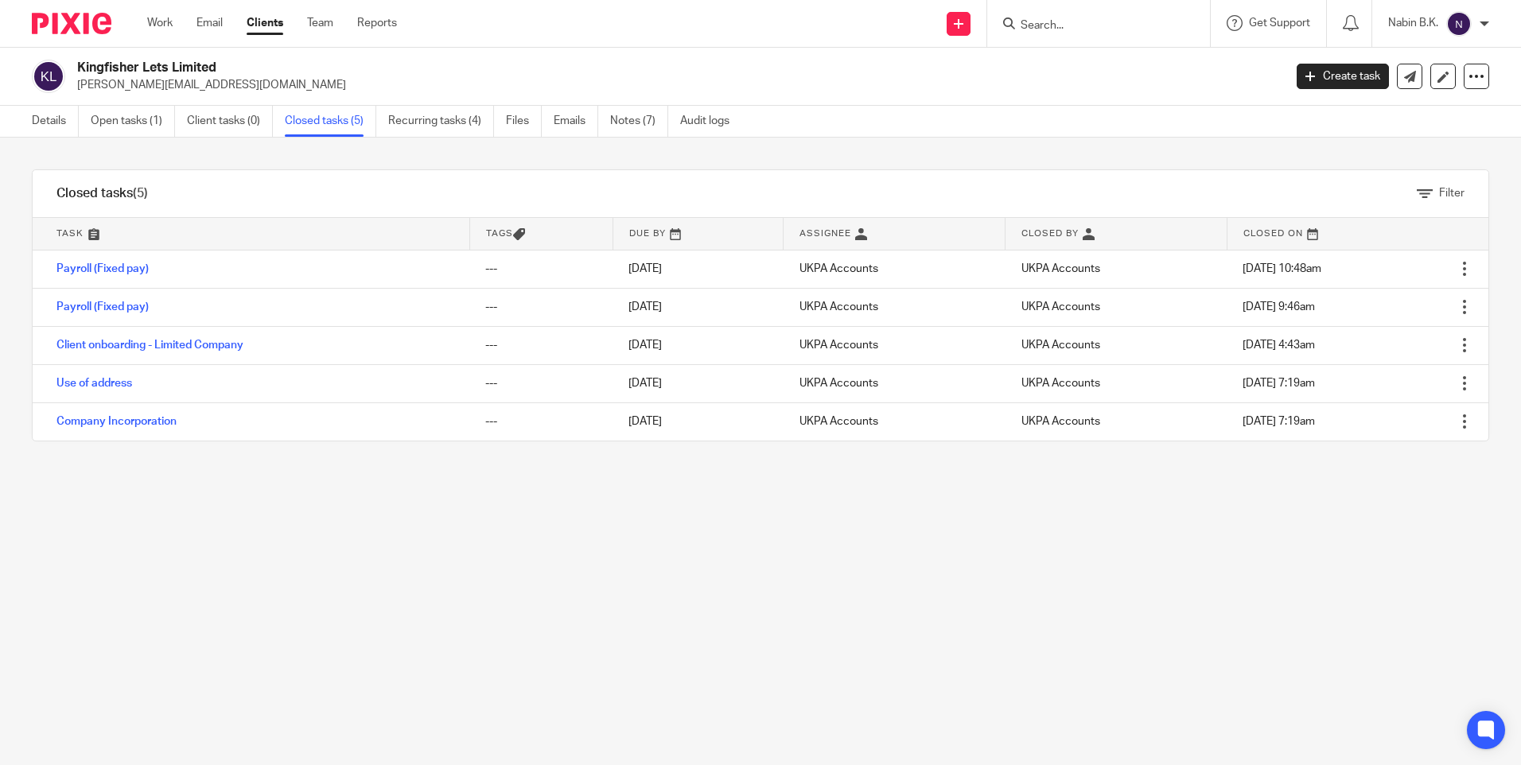
click at [96, 269] on link "Payroll (Fixed pay)" at bounding box center [102, 268] width 92 height 11
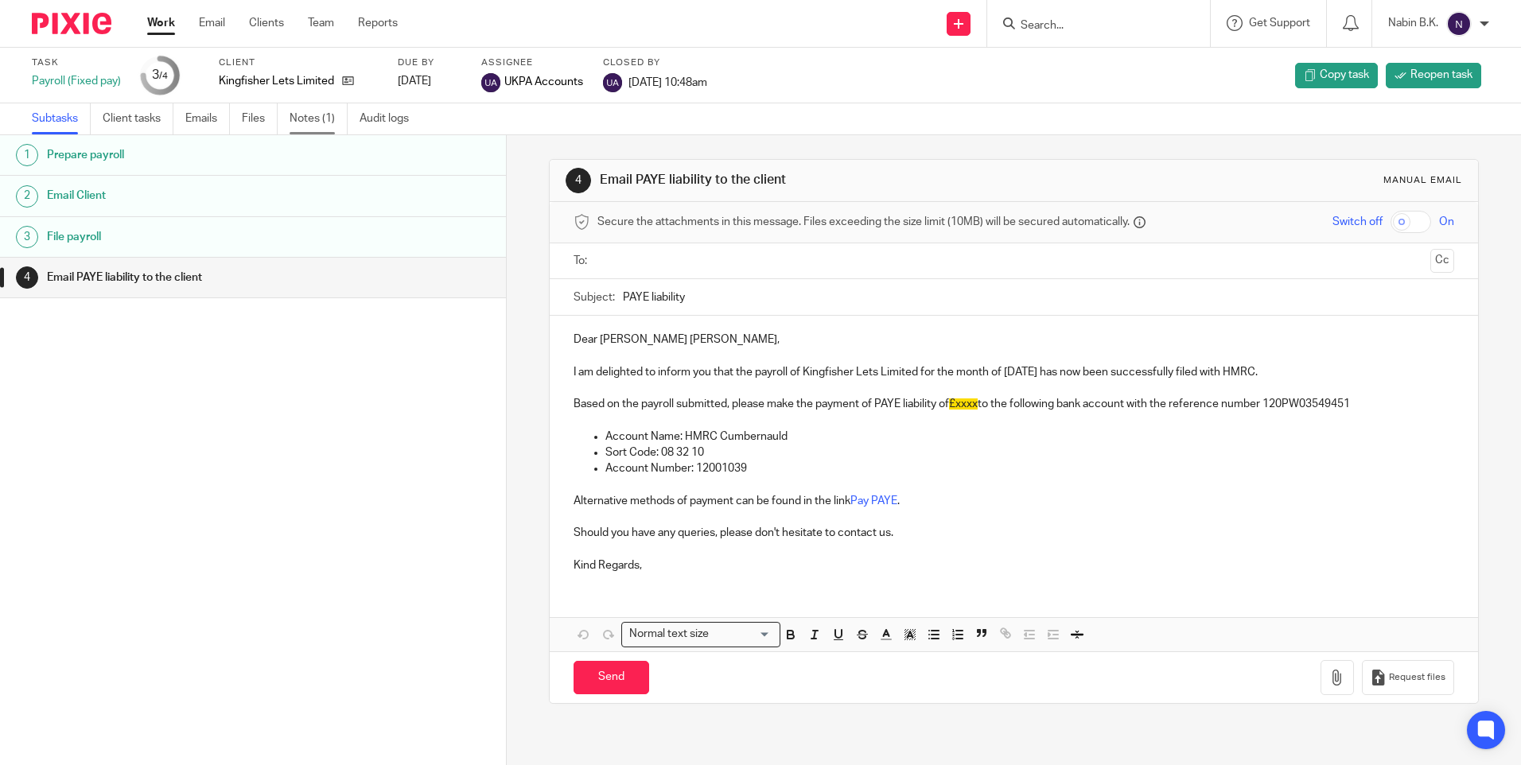
click at [324, 122] on link "Notes (1)" at bounding box center [319, 118] width 58 height 31
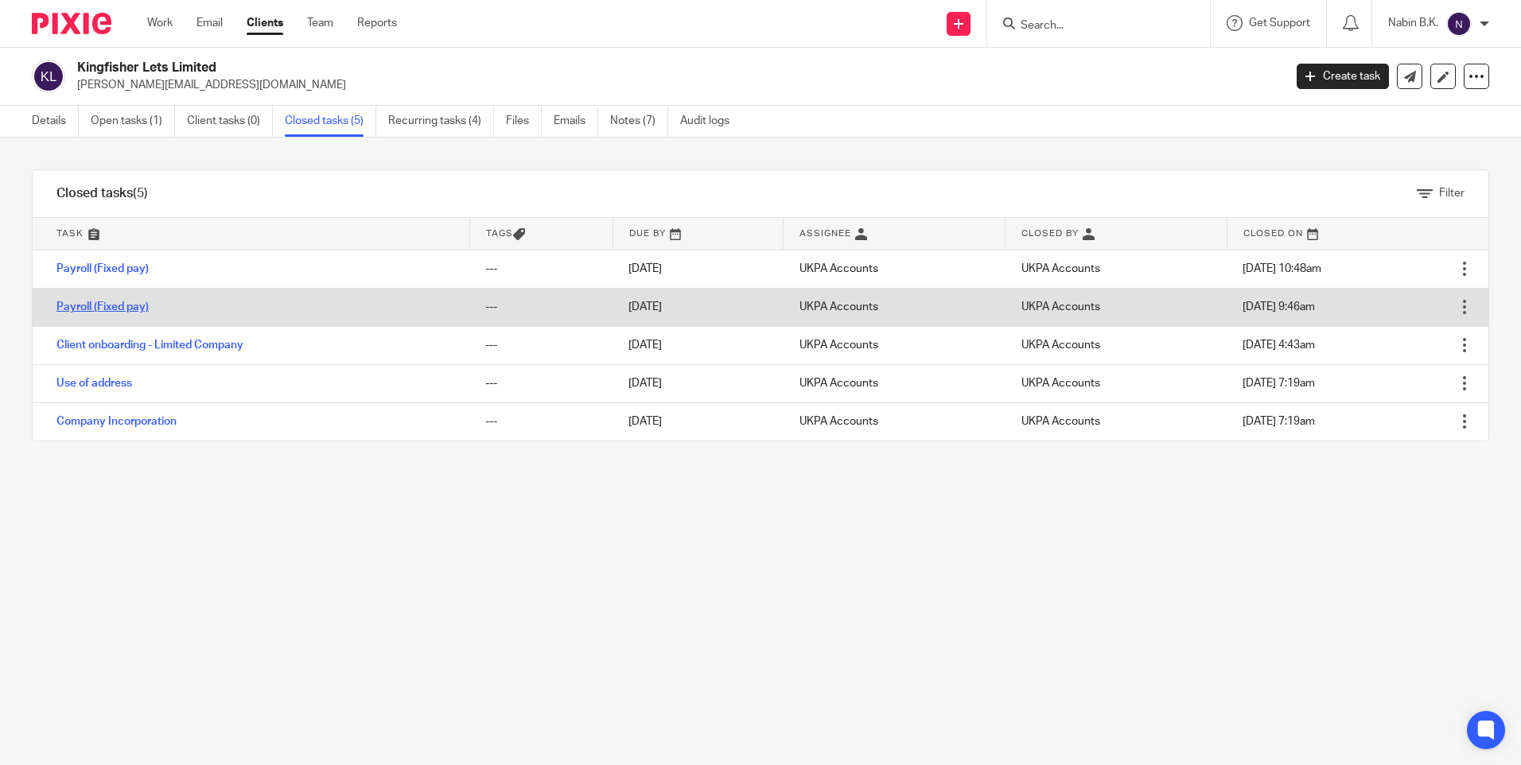
drag, startPoint x: 0, startPoint y: 0, endPoint x: 137, endPoint y: 305, distance: 333.9
click at [137, 305] on link "Payroll (Fixed pay)" at bounding box center [102, 306] width 92 height 11
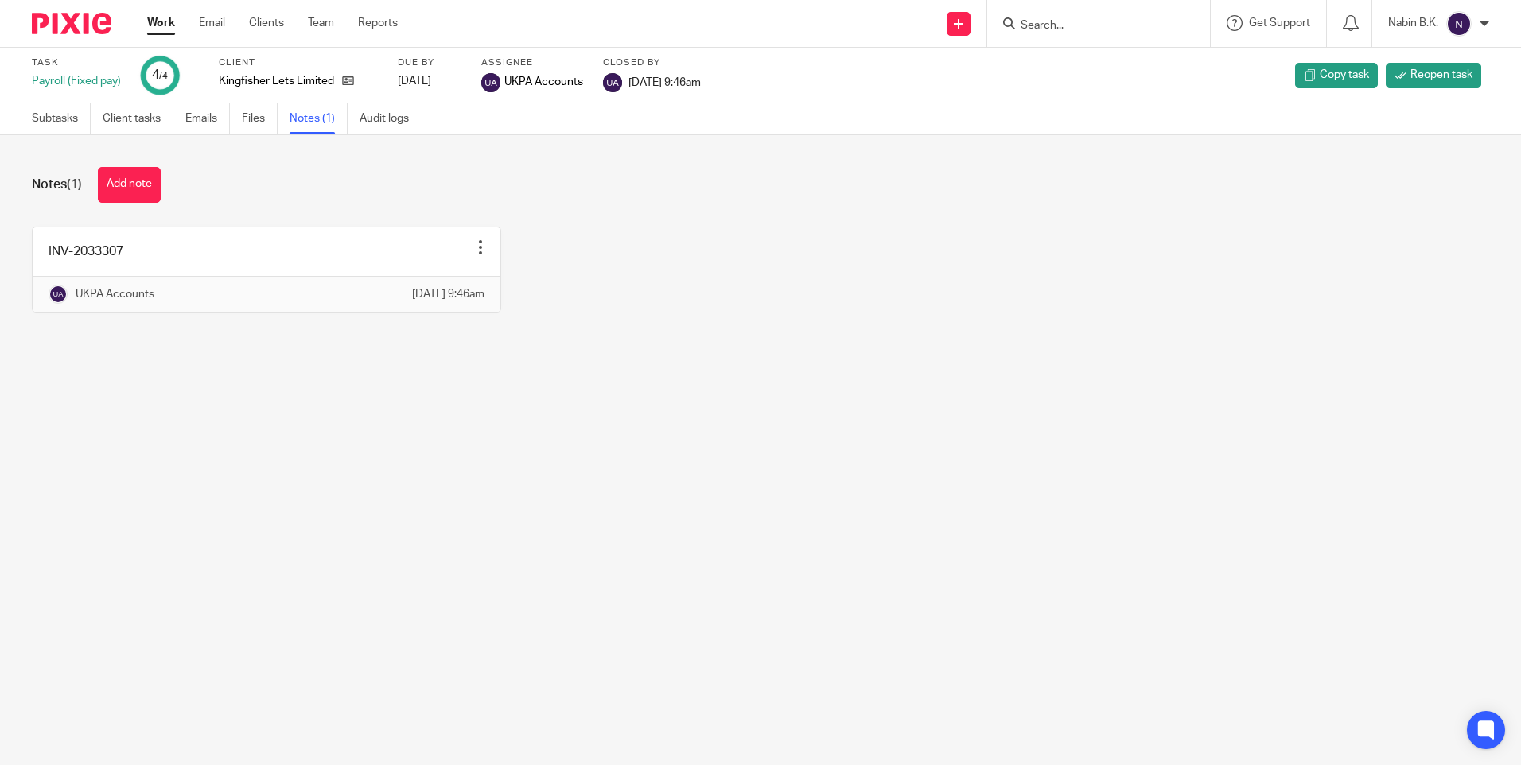
click at [1097, 29] on input "Search" at bounding box center [1090, 26] width 143 height 14
paste input "[PERSON_NAME]"
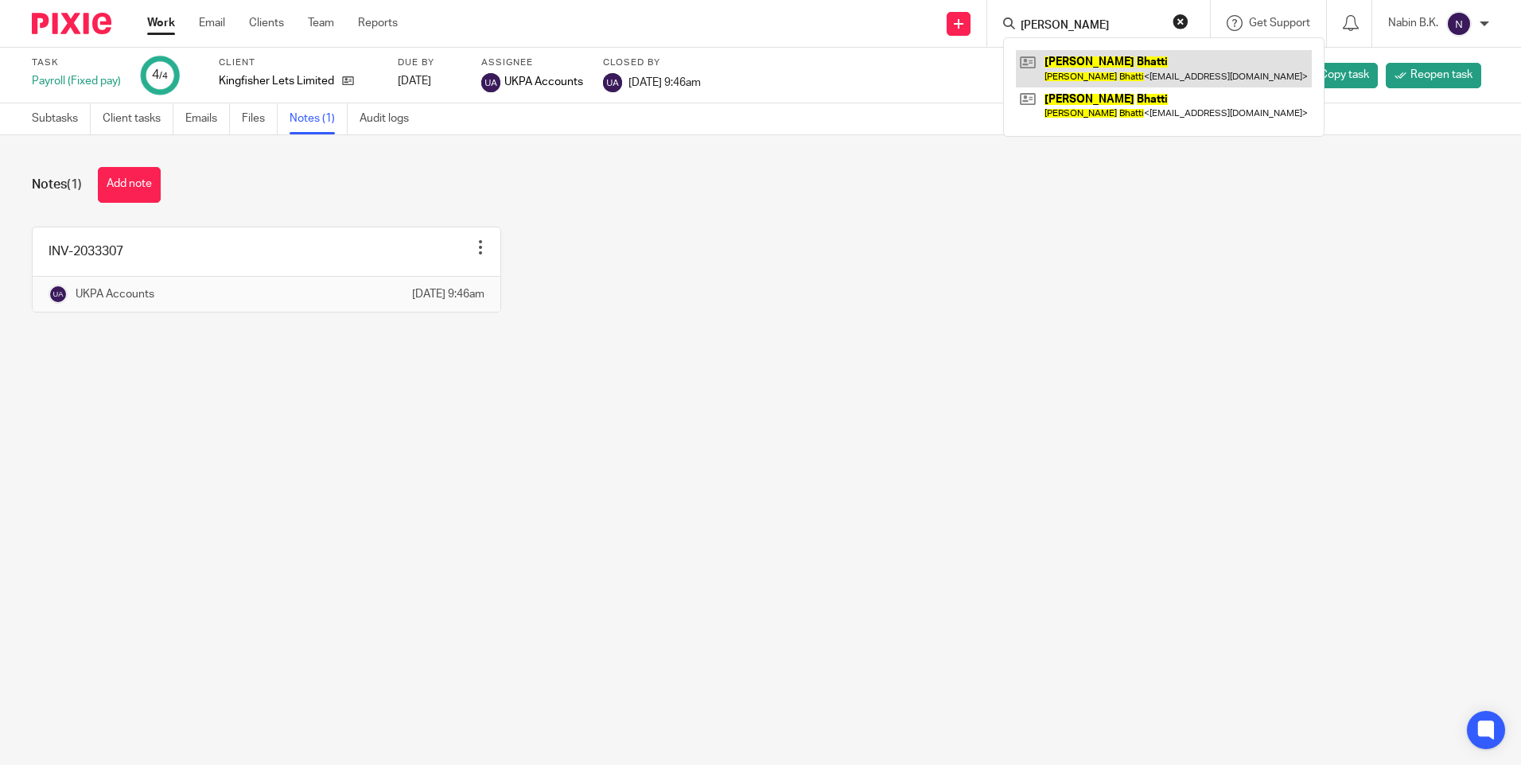
type input "[PERSON_NAME]"
click at [1077, 65] on link at bounding box center [1164, 68] width 296 height 37
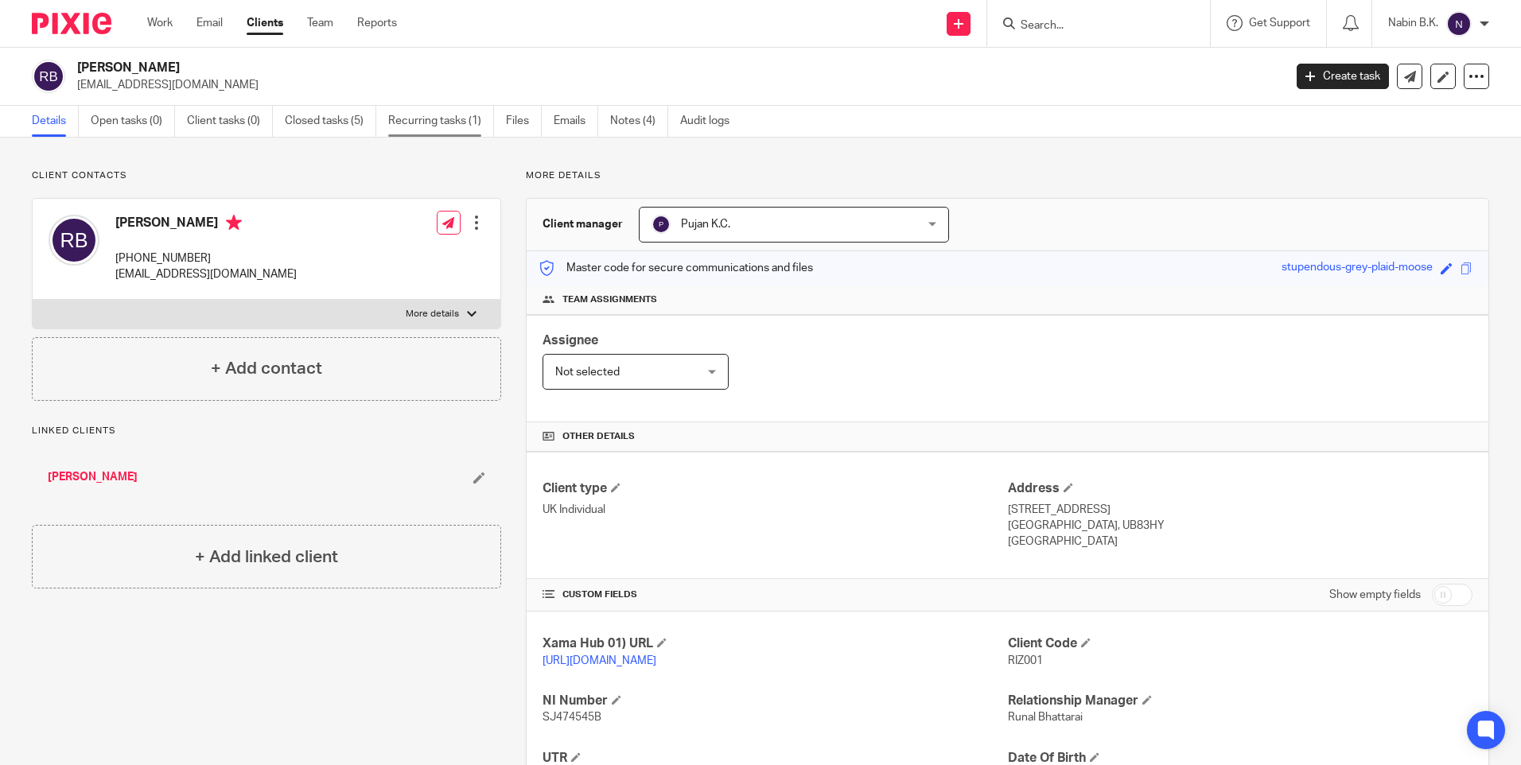
click at [410, 113] on link "Recurring tasks (1)" at bounding box center [441, 121] width 106 height 31
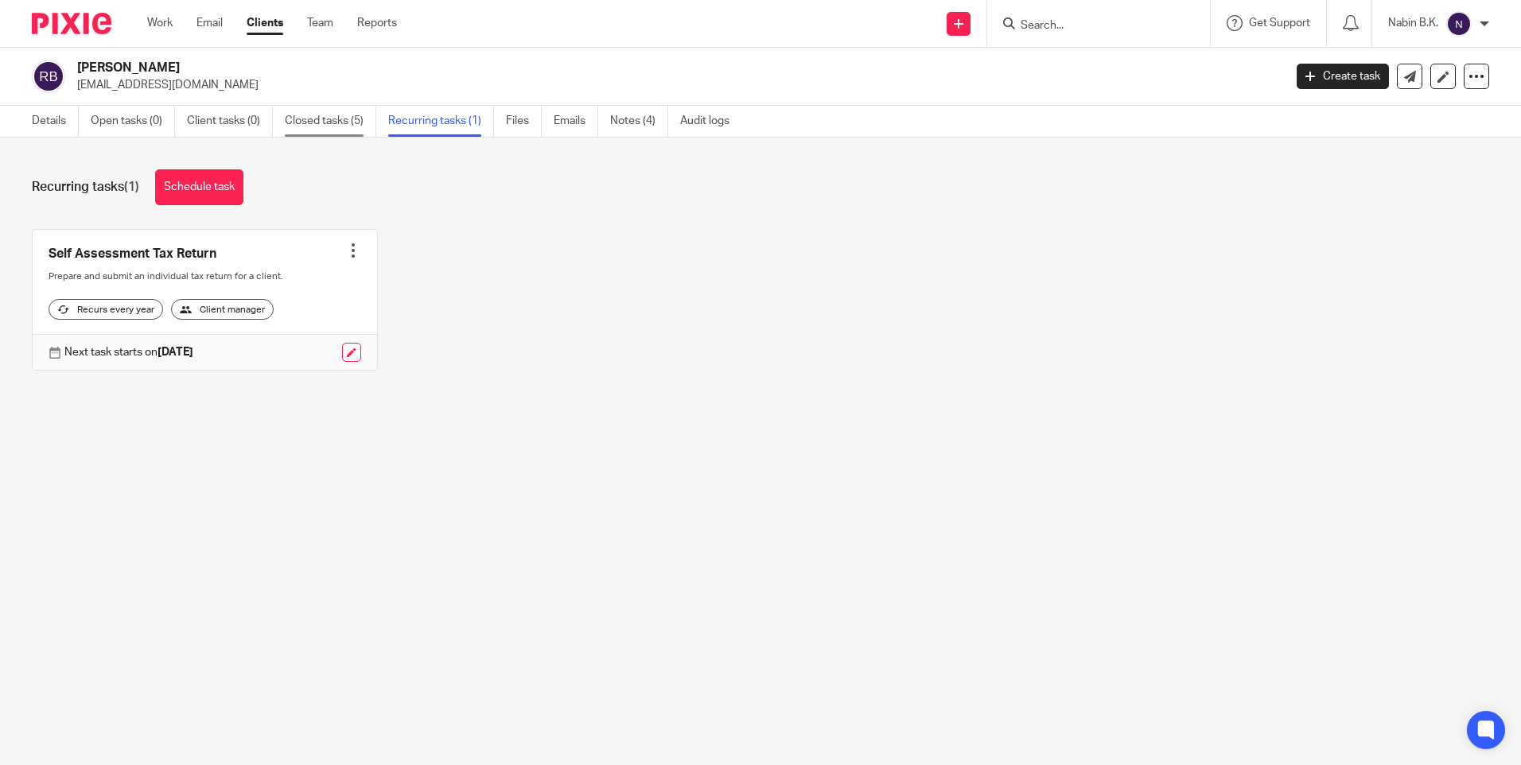
click at [301, 122] on link "Closed tasks (5)" at bounding box center [330, 121] width 91 height 31
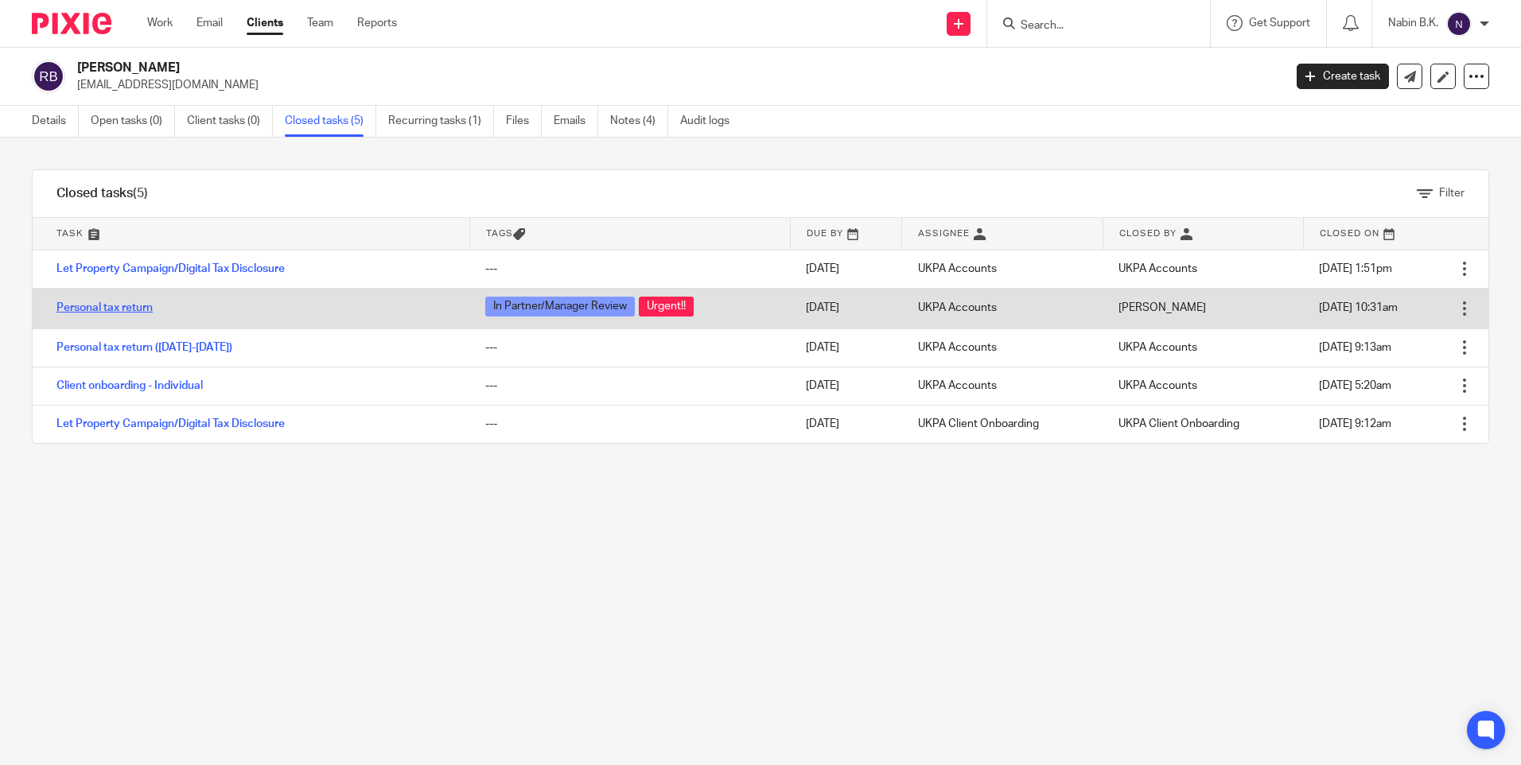
click at [130, 305] on link "Personal tax return" at bounding box center [104, 307] width 96 height 11
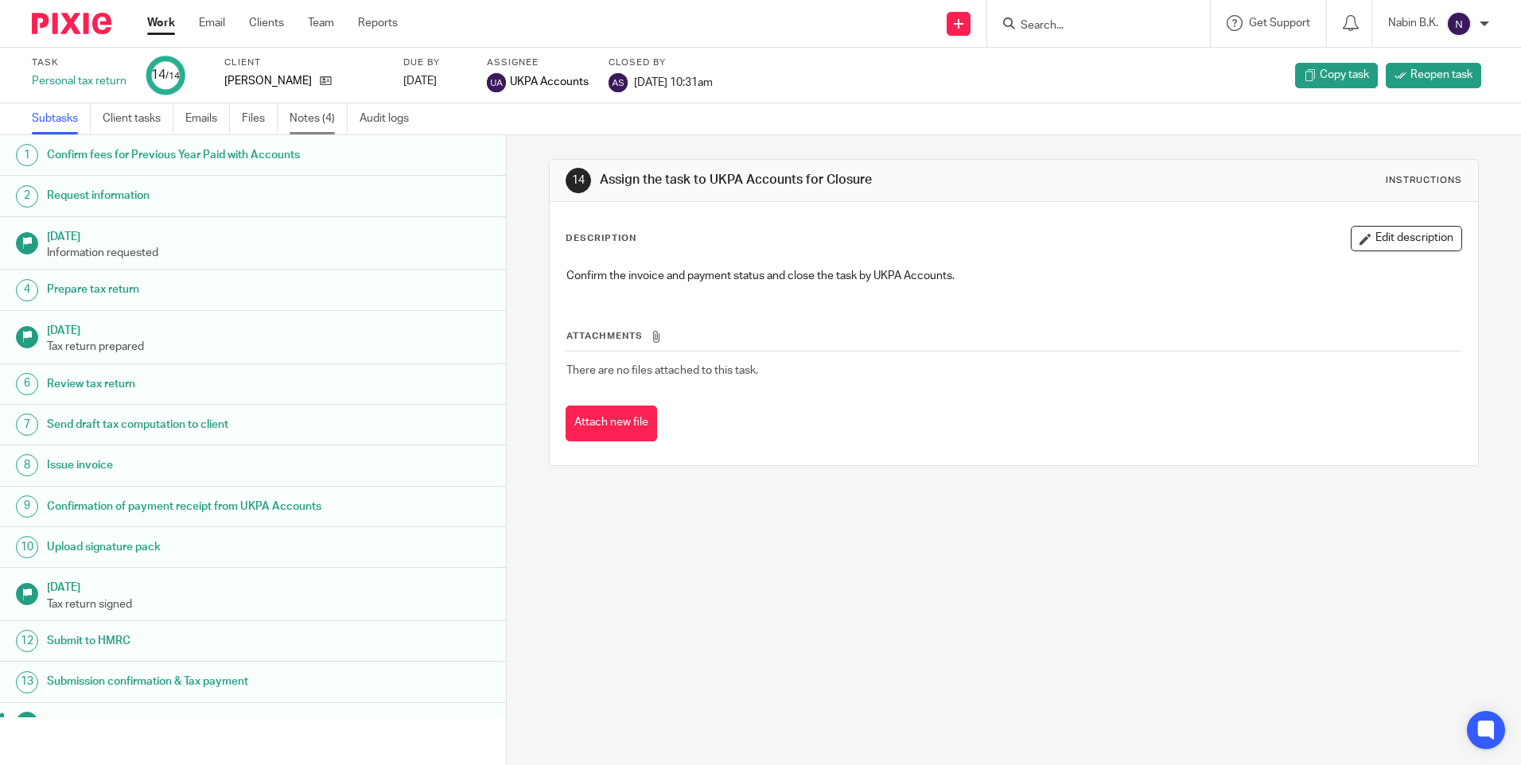
click at [306, 120] on link "Notes (4)" at bounding box center [319, 118] width 58 height 31
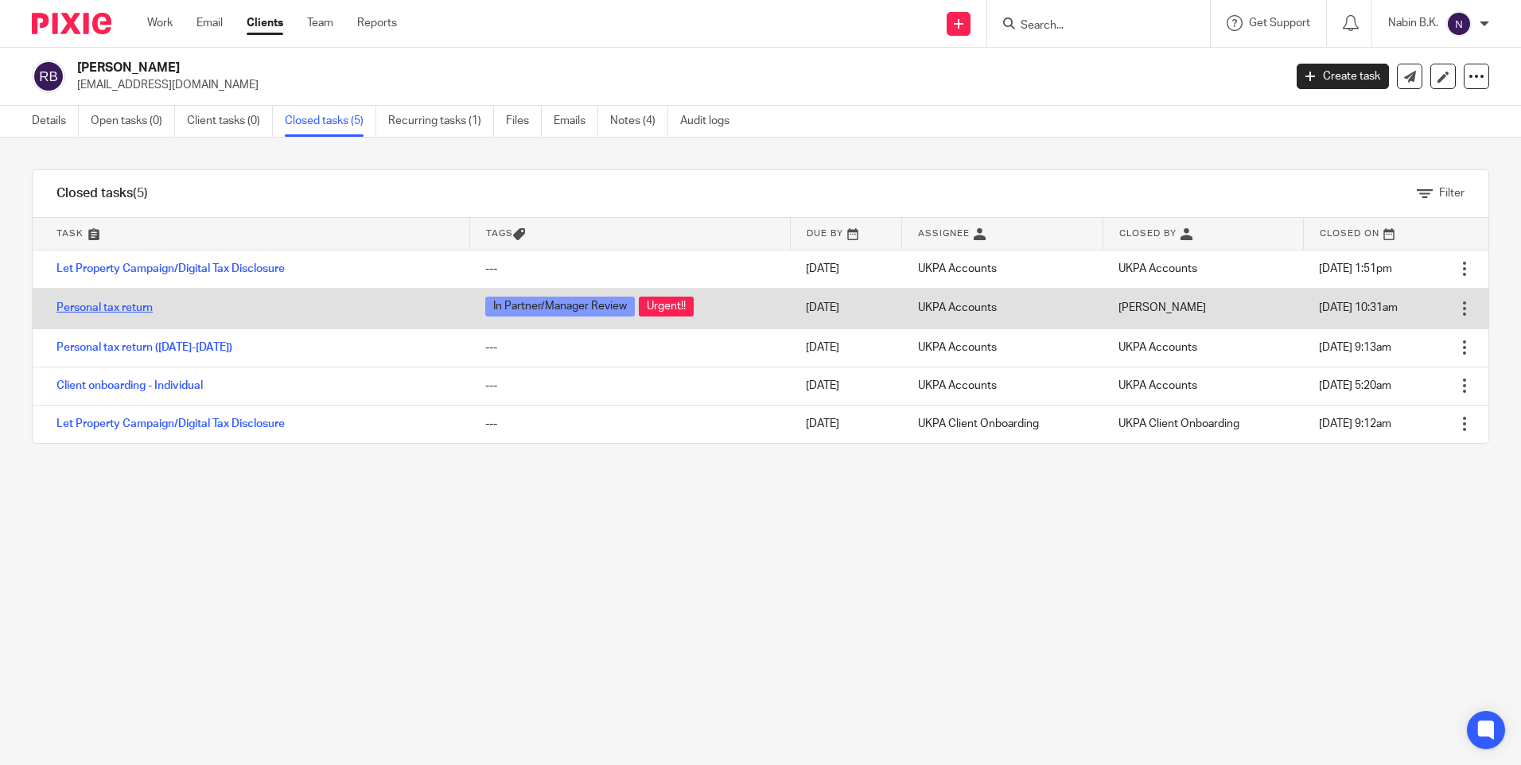
click at [120, 307] on link "Personal tax return" at bounding box center [104, 307] width 96 height 11
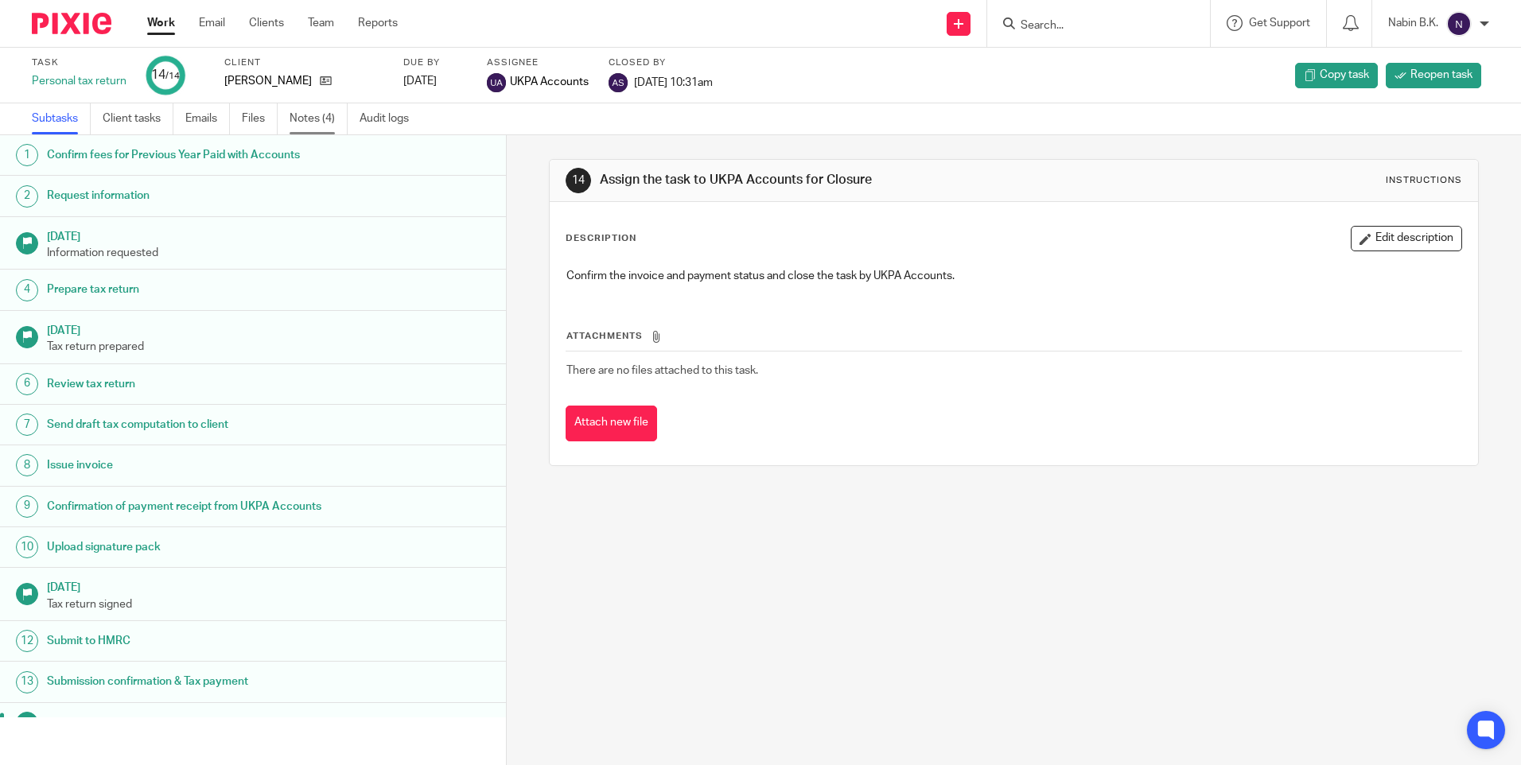
click at [305, 115] on link "Notes (4)" at bounding box center [319, 118] width 58 height 31
